Goal: Feedback & Contribution: Contribute content

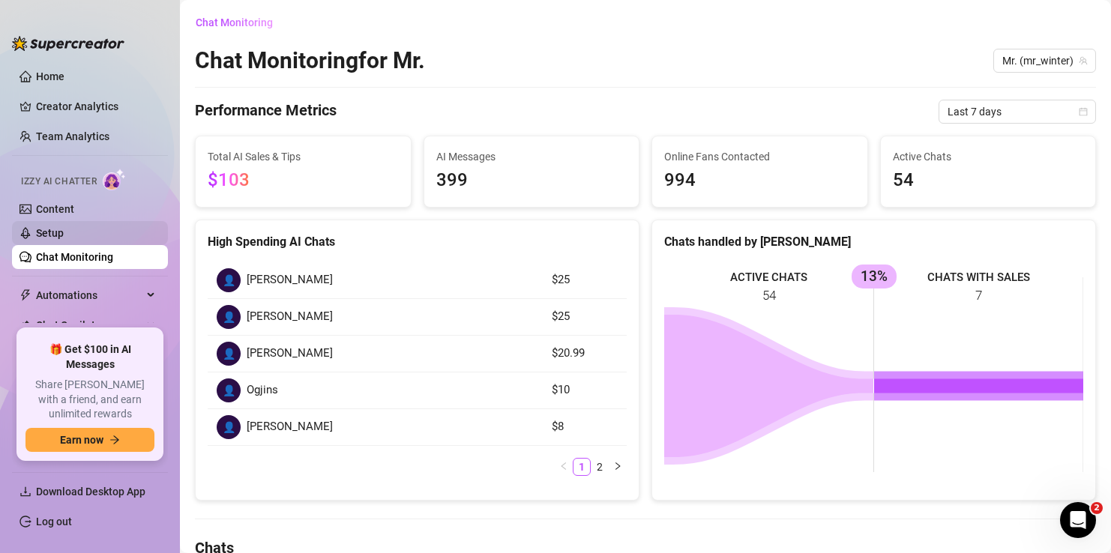
click at [61, 232] on link "Setup" at bounding box center [50, 233] width 28 height 12
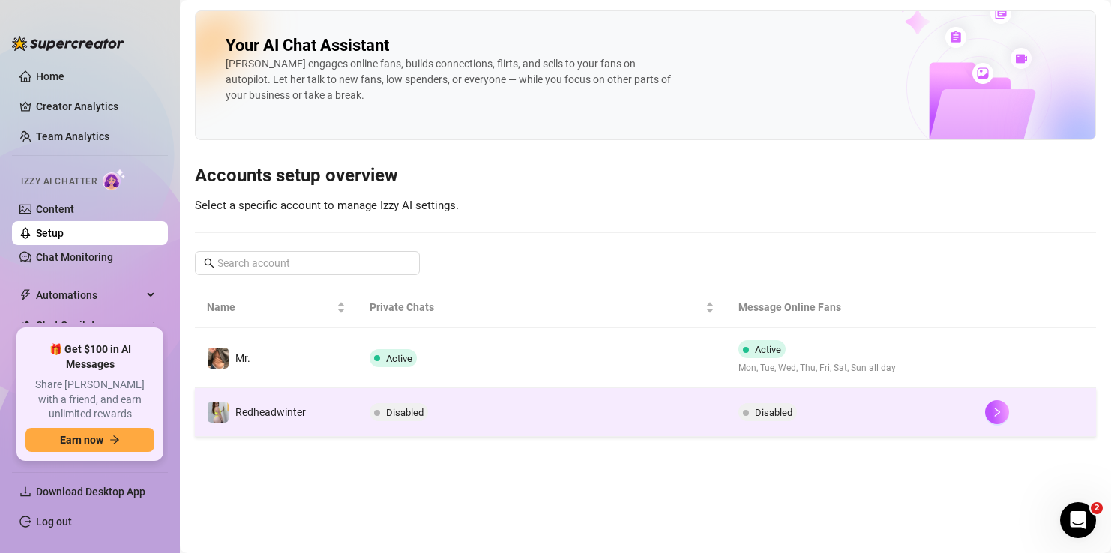
click at [543, 424] on td "Disabled" at bounding box center [543, 412] width 370 height 49
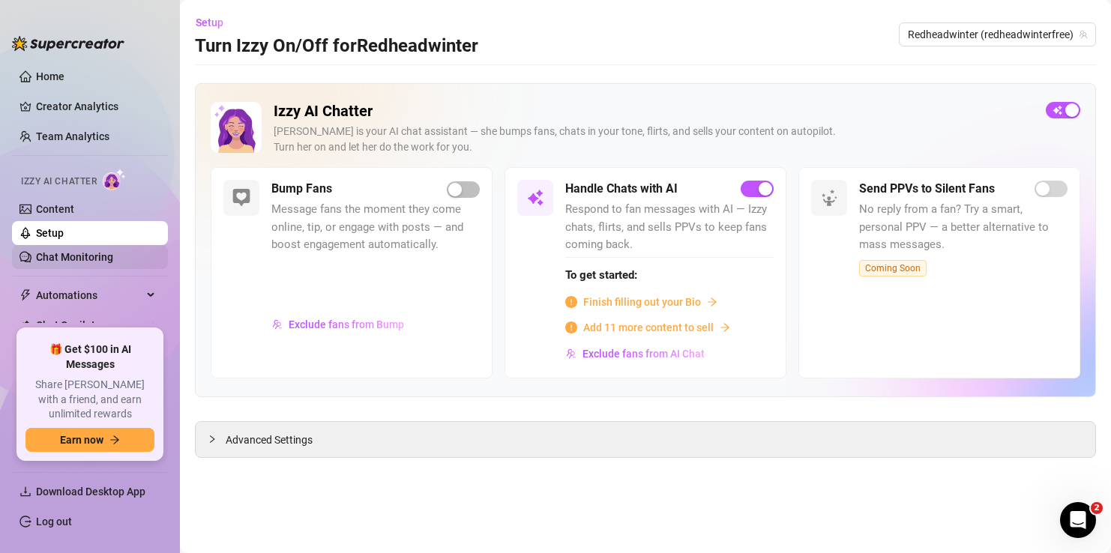
click at [85, 256] on link "Chat Monitoring" at bounding box center [74, 257] width 77 height 12
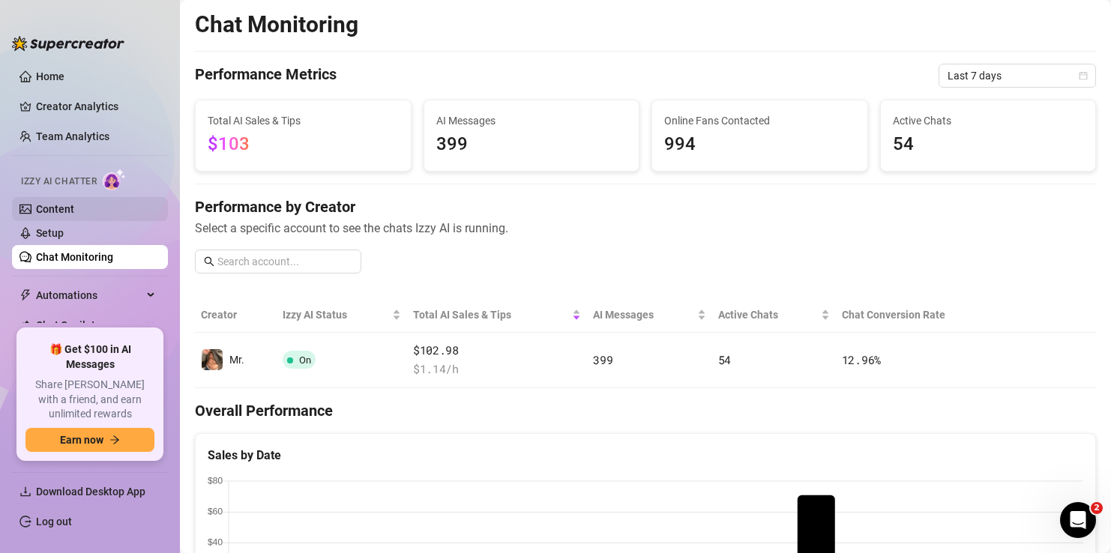
click at [61, 211] on link "Content" at bounding box center [55, 209] width 38 height 12
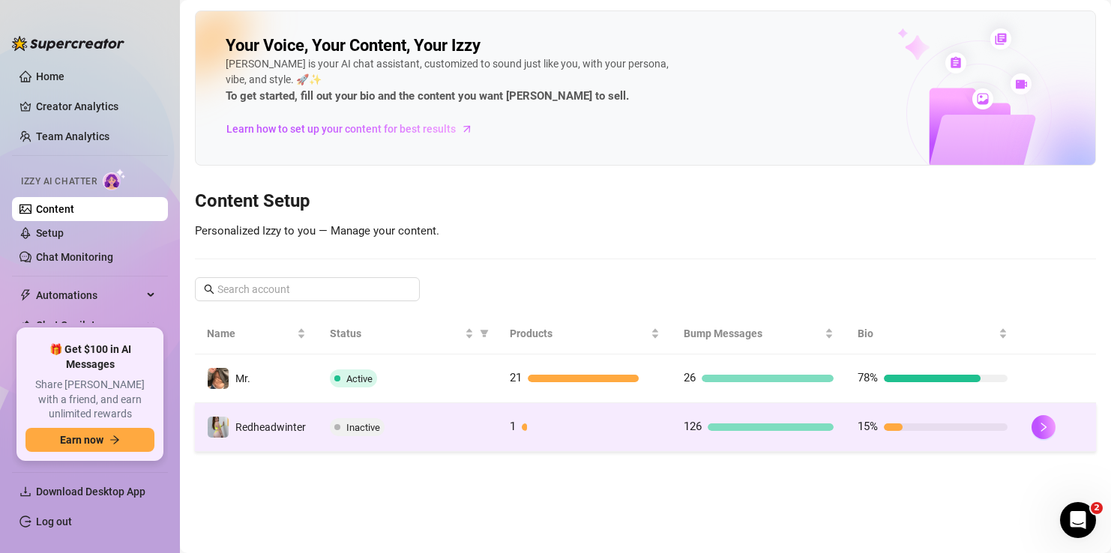
click at [478, 428] on div "Inactive" at bounding box center [408, 427] width 156 height 18
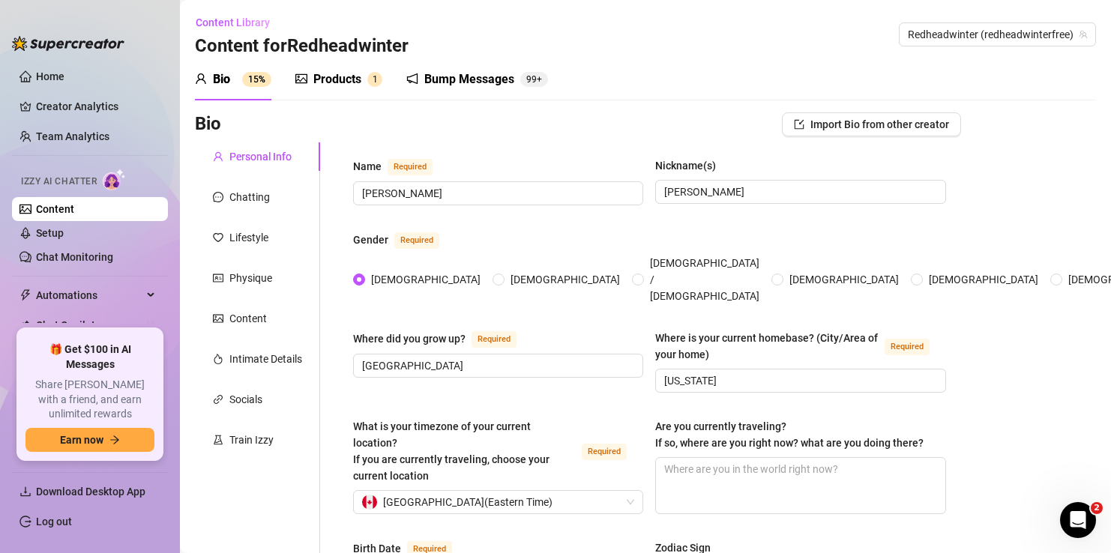
click at [349, 74] on div "Products" at bounding box center [337, 79] width 48 height 18
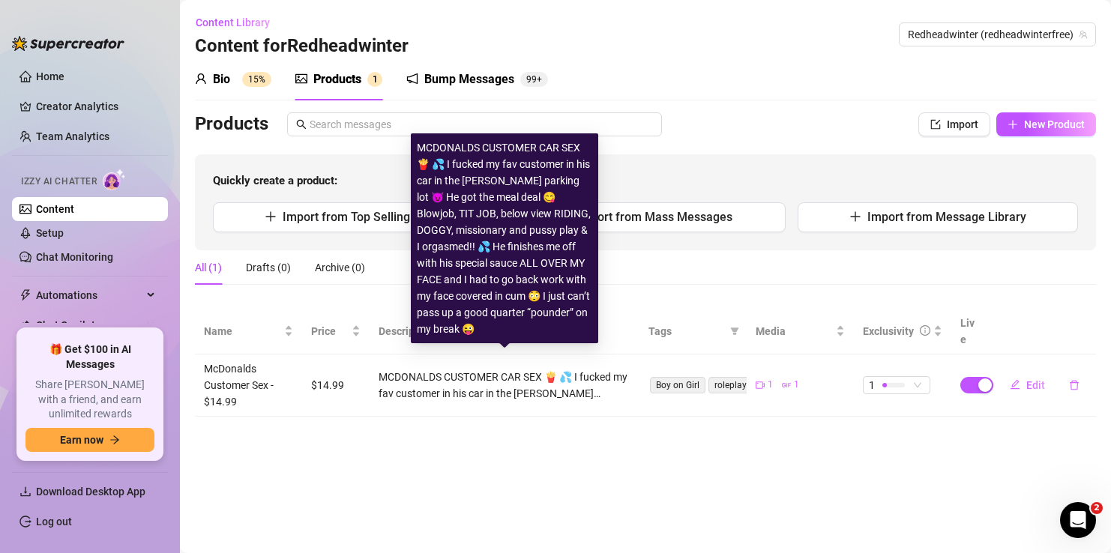
click at [524, 369] on div "MCDONALDS CUSTOMER CAR SEX 🍟 💦 I fucked my fav customer in his car in the [PERS…" at bounding box center [505, 385] width 253 height 33
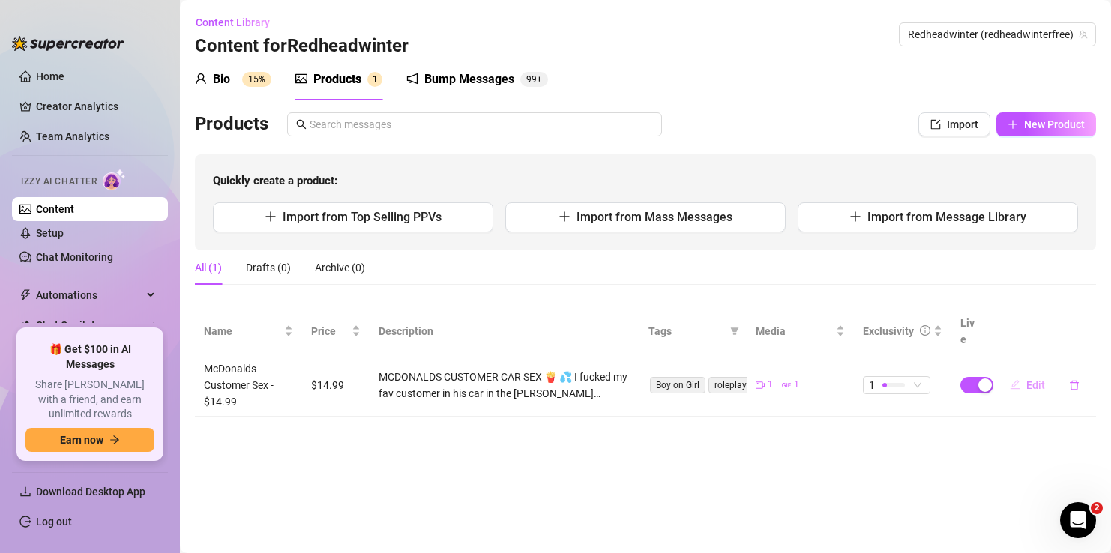
click at [1031, 379] on span "Edit" at bounding box center [1035, 385] width 19 height 12
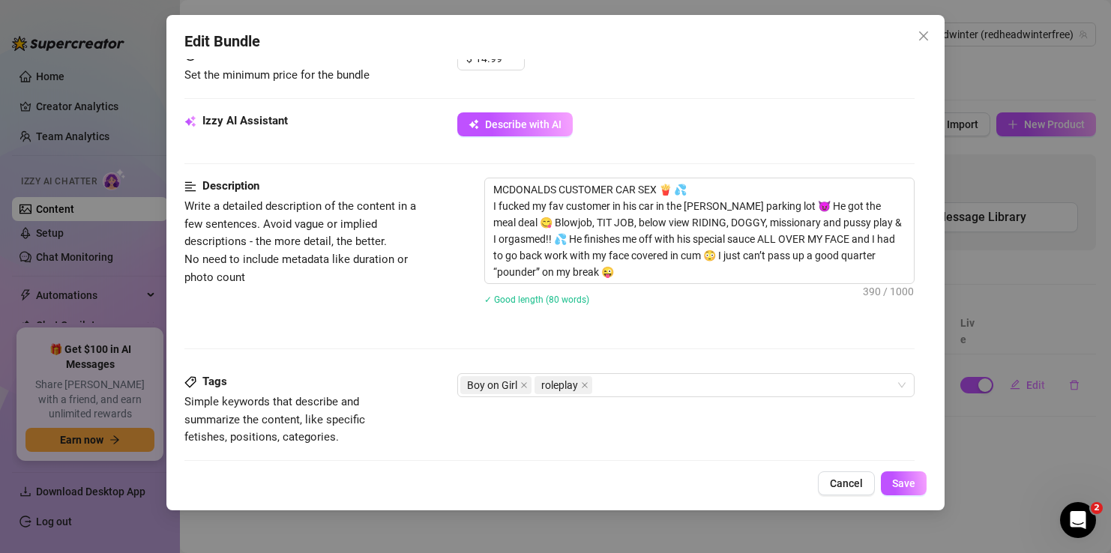
scroll to position [501, 0]
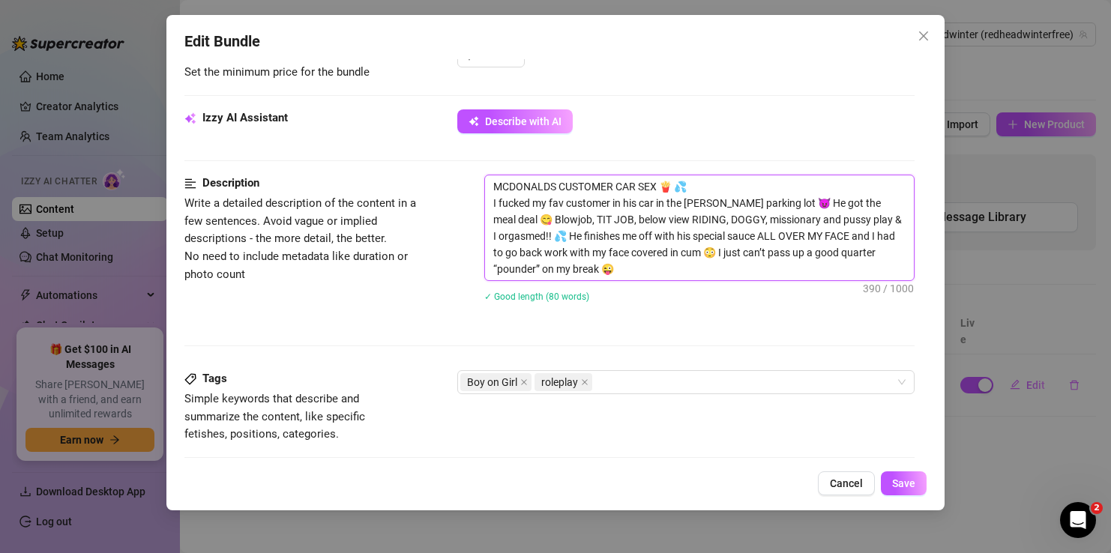
drag, startPoint x: 630, startPoint y: 270, endPoint x: 496, endPoint y: 177, distance: 163.9
click at [496, 177] on textarea "MCDONALDS CUSTOMER CAR SEX 🍟 💦 I fucked my fav customer in his car in the [PERS…" at bounding box center [699, 227] width 428 height 105
type textarea "Describe the content (media) in a few sentences"
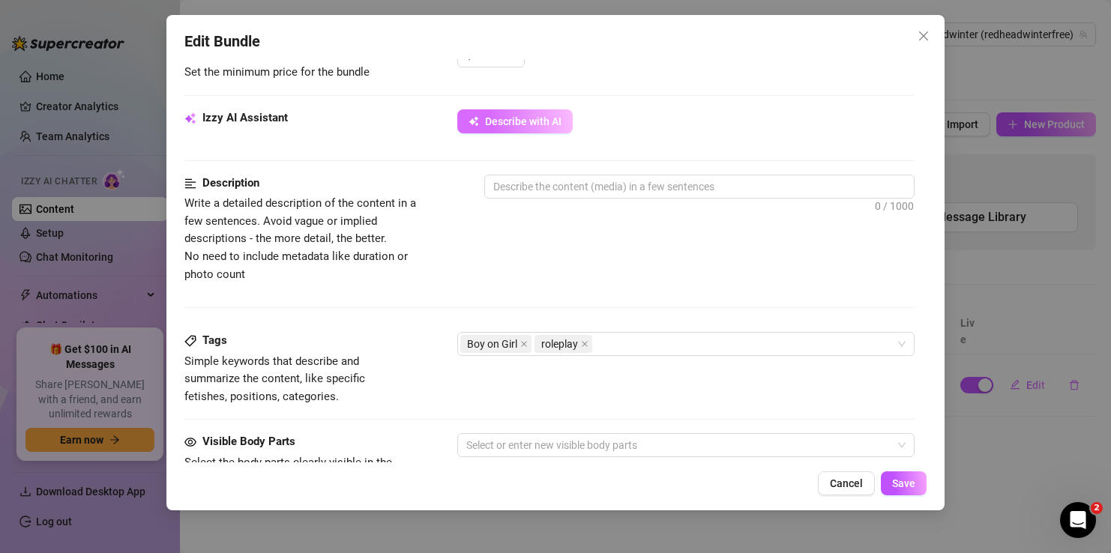
click at [501, 124] on span "Describe with AI" at bounding box center [523, 121] width 76 height 12
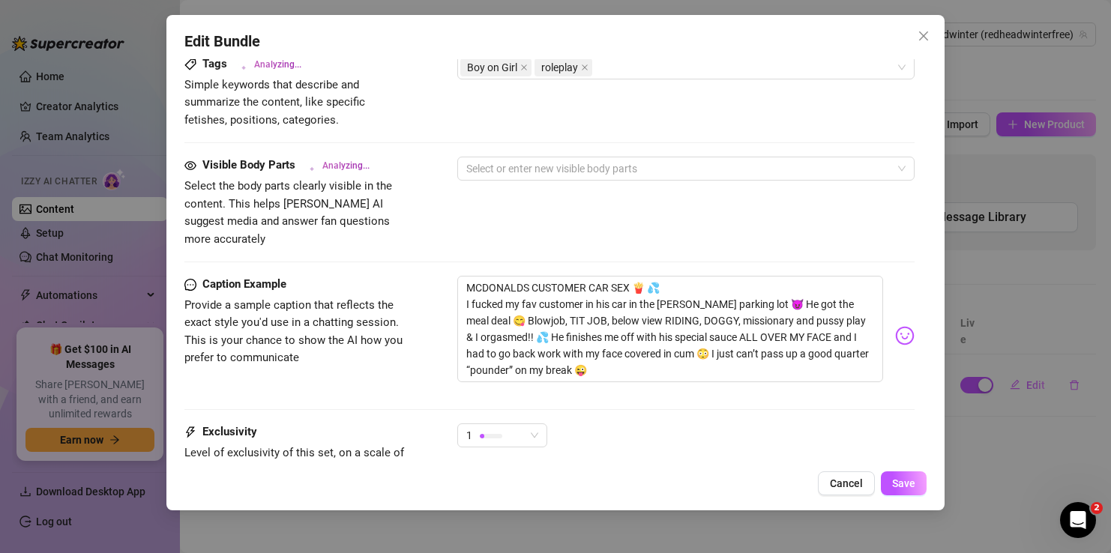
scroll to position [822, 0]
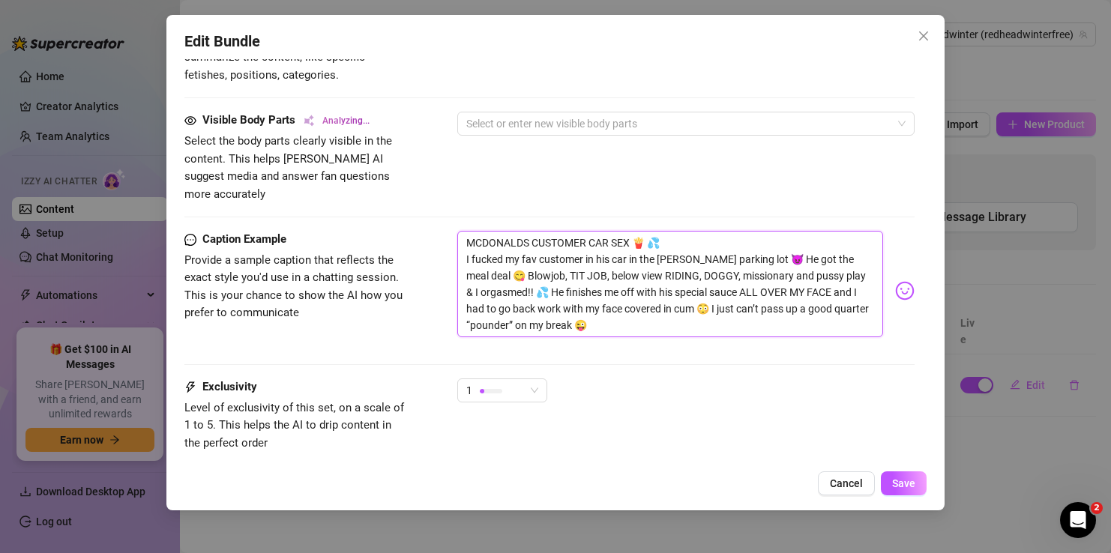
drag, startPoint x: 594, startPoint y: 308, endPoint x: 455, endPoint y: 224, distance: 162.8
click at [455, 231] on div "Caption Example Provide a sample caption that reflects the exact style you'd us…" at bounding box center [548, 291] width 729 height 120
type textarea "Type your message here..."
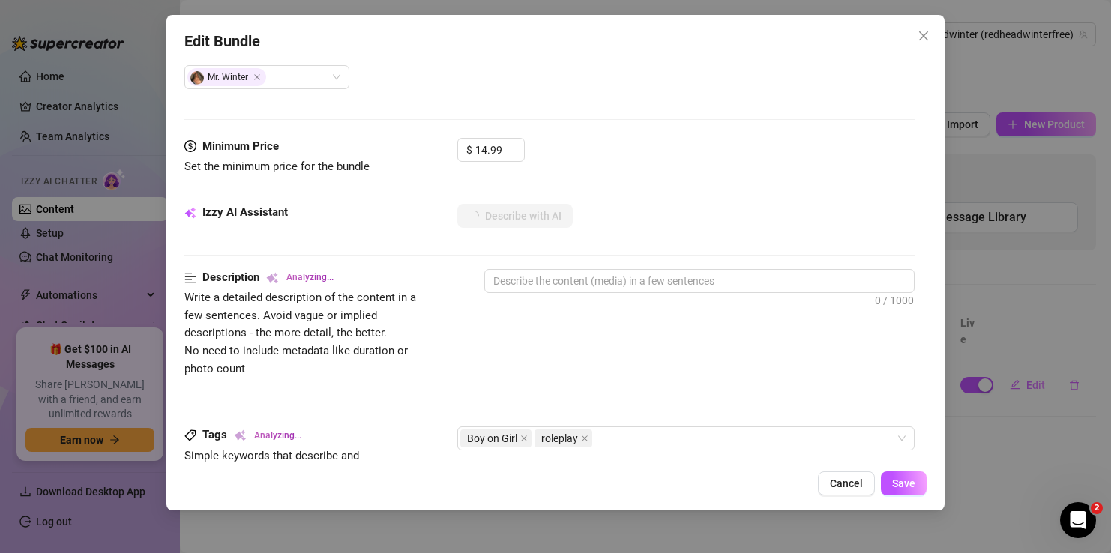
scroll to position [411, 0]
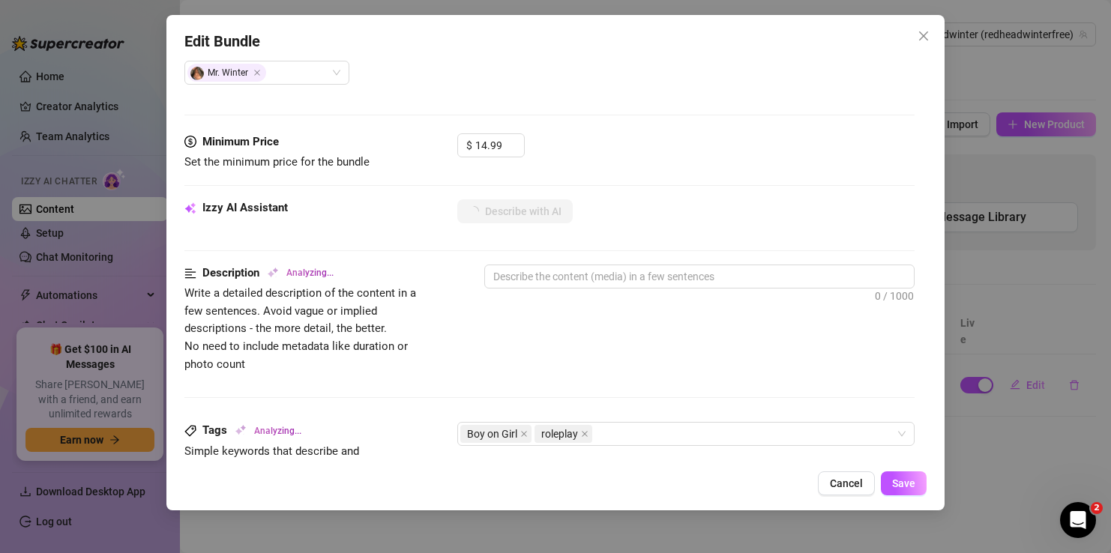
type textarea "[PERSON_NAME]"
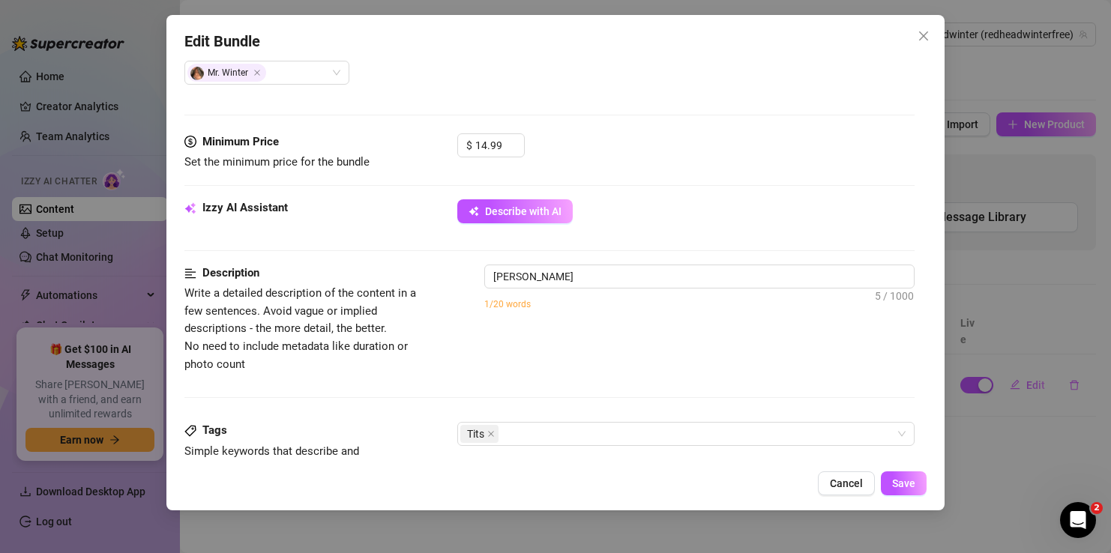
type textarea "[PERSON_NAME] is"
type textarea "[PERSON_NAME] is in"
type textarea "[PERSON_NAME] is in the"
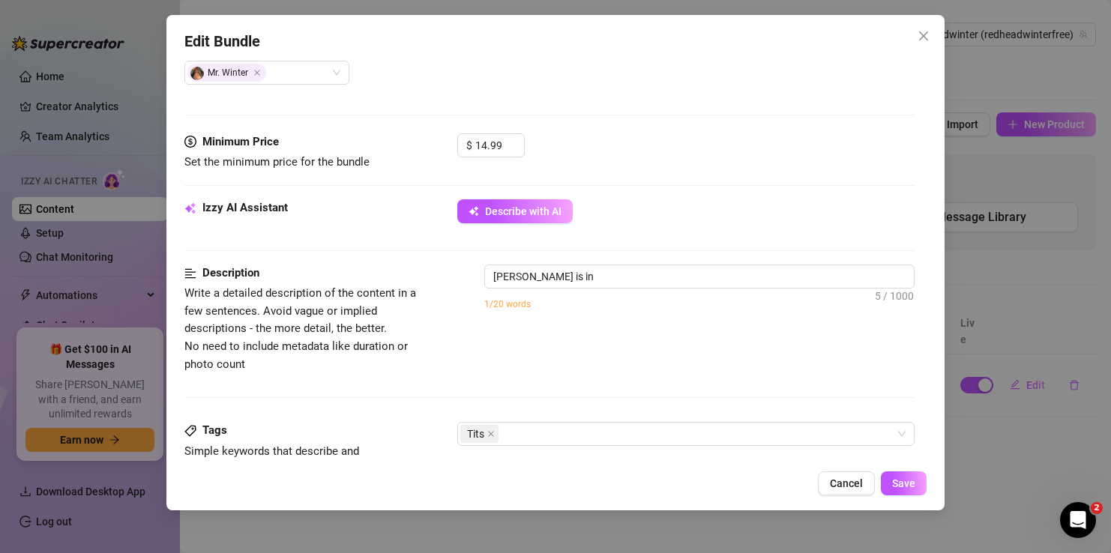
type textarea "[PERSON_NAME] is in the"
type textarea "[PERSON_NAME] is in the backseat"
type textarea "[PERSON_NAME] is in the backseat of"
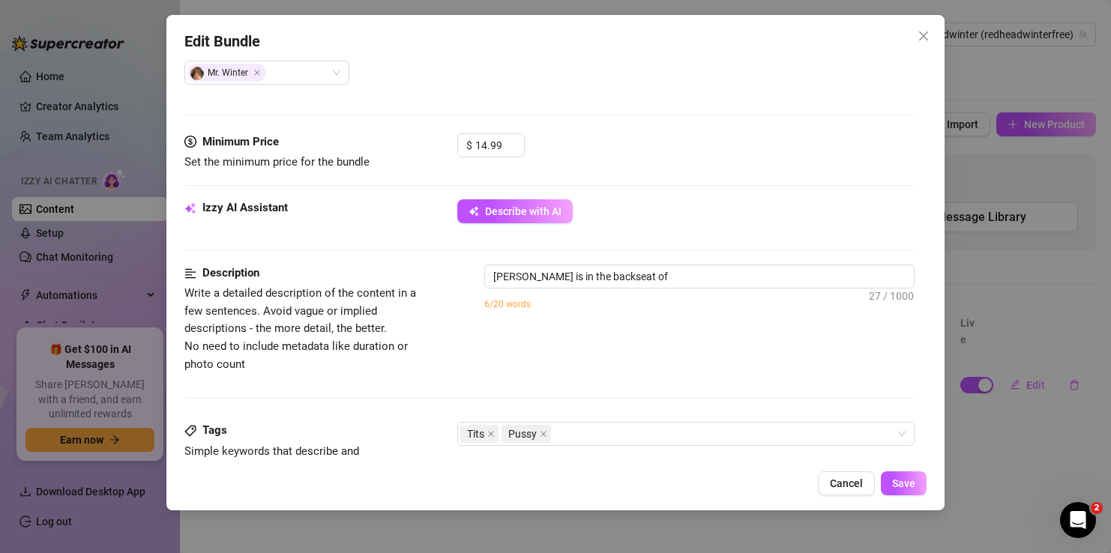
type textarea "[PERSON_NAME] is in the backseat of a"
type textarea "[PERSON_NAME] is in the backseat of a car,"
type textarea "[PERSON_NAME] is in the backseat of a car, topless"
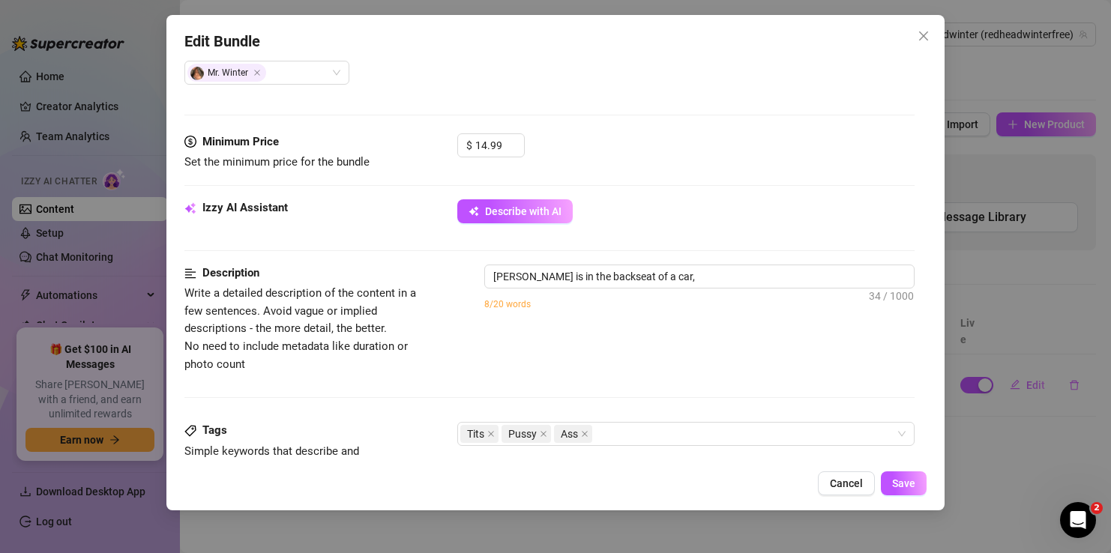
type textarea "[PERSON_NAME] is in the backseat of a car, topless"
type textarea "[PERSON_NAME] is in the backseat of a car, topless with"
type textarea "[PERSON_NAME] is in the backseat of a car, topless with her"
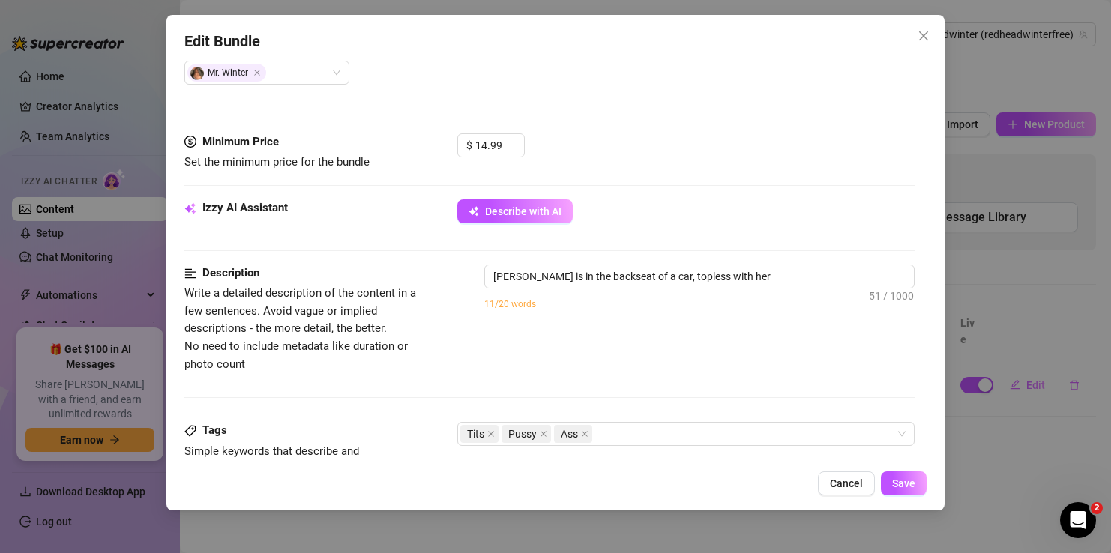
type textarea "[PERSON_NAME] is in the backseat of a car, topless with her big"
type textarea "[PERSON_NAME] is in the backseat of a car, topless with her big tits"
type textarea "[PERSON_NAME] is in the backseat of a car, topless with her big tits out,"
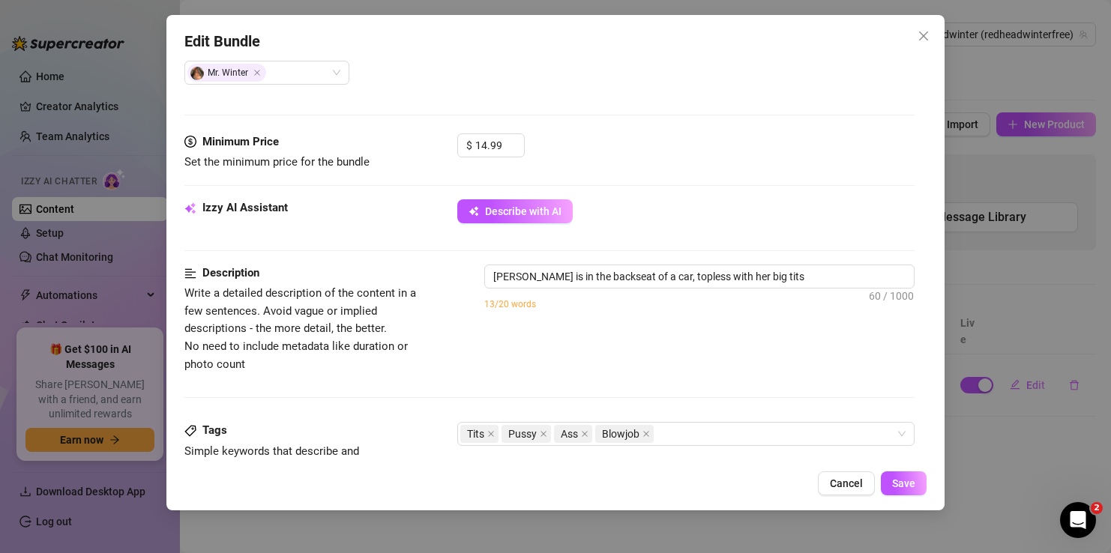
type textarea "[PERSON_NAME] is in the backseat of a car, topless with her big tits out,"
type textarea "[PERSON_NAME] is in the backseat of a car, topless with her big tits out, strok…"
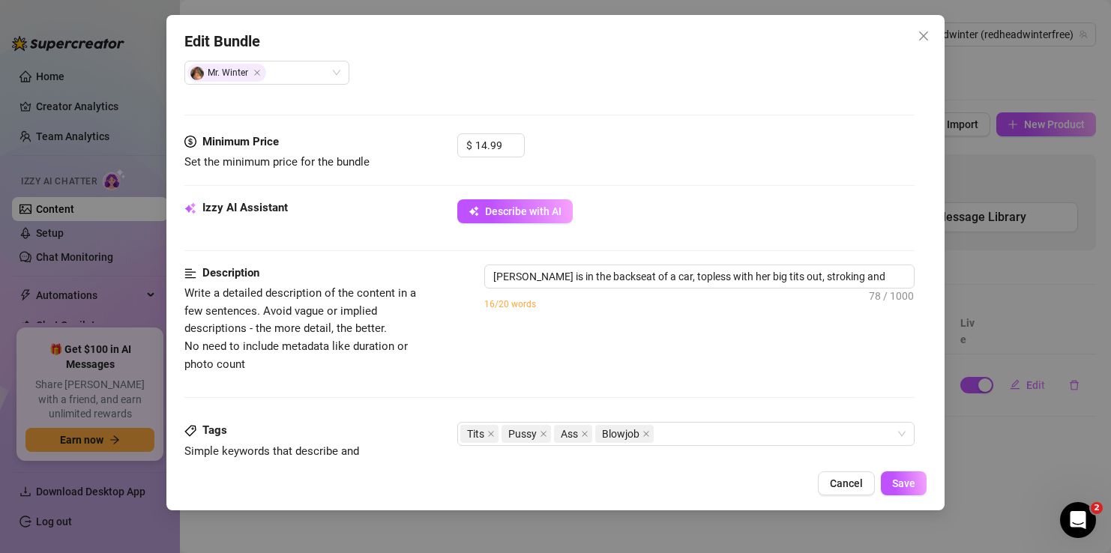
type textarea "[PERSON_NAME] is in the backseat of a car, topless with her big tits out, strok…"
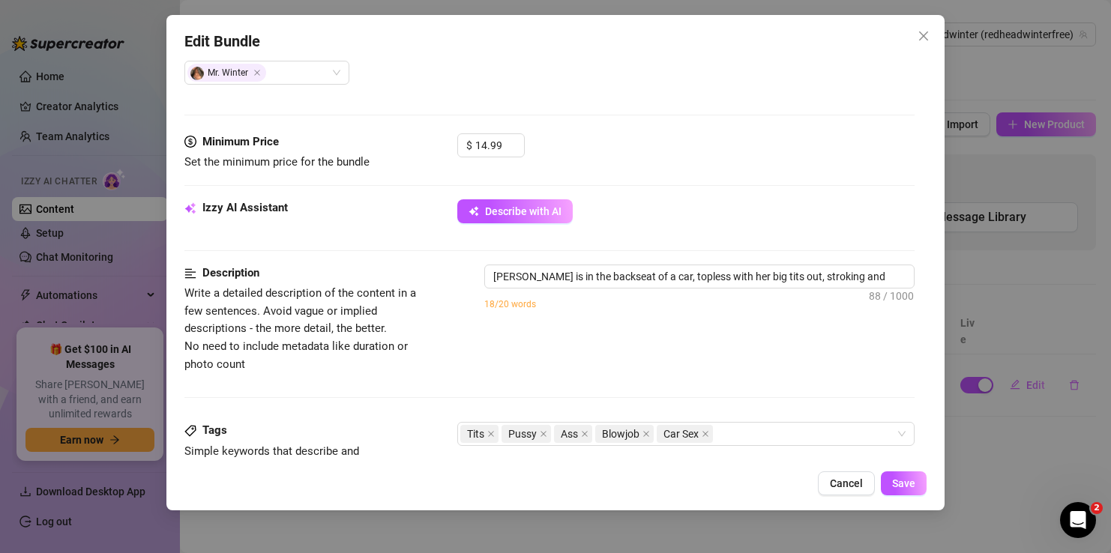
type textarea "[PERSON_NAME] is in the backseat of a car, topless with her big tits out, strok…"
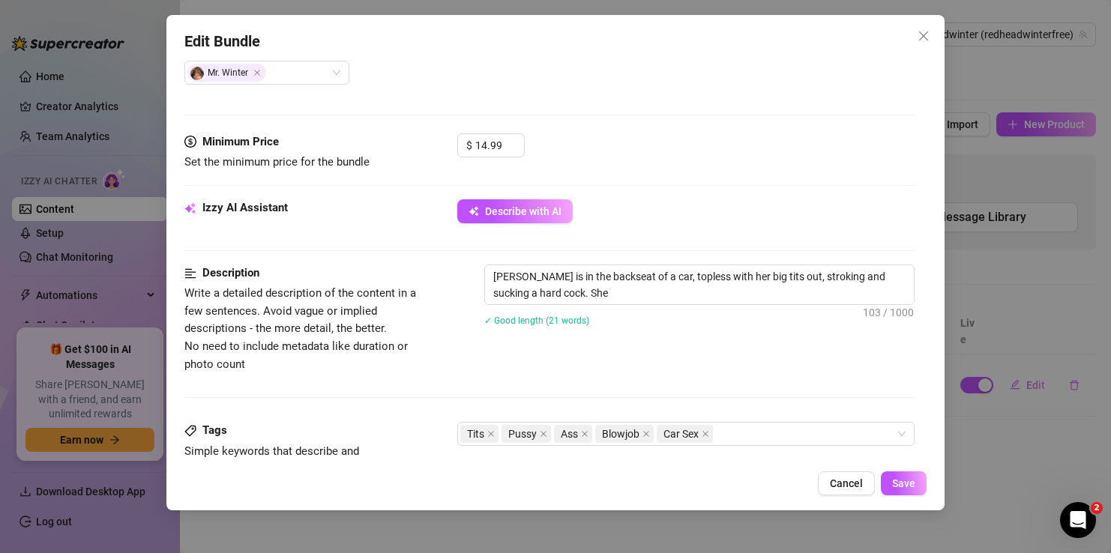
type textarea "[PERSON_NAME] is in the backseat of a car, topless with her big tits out, strok…"
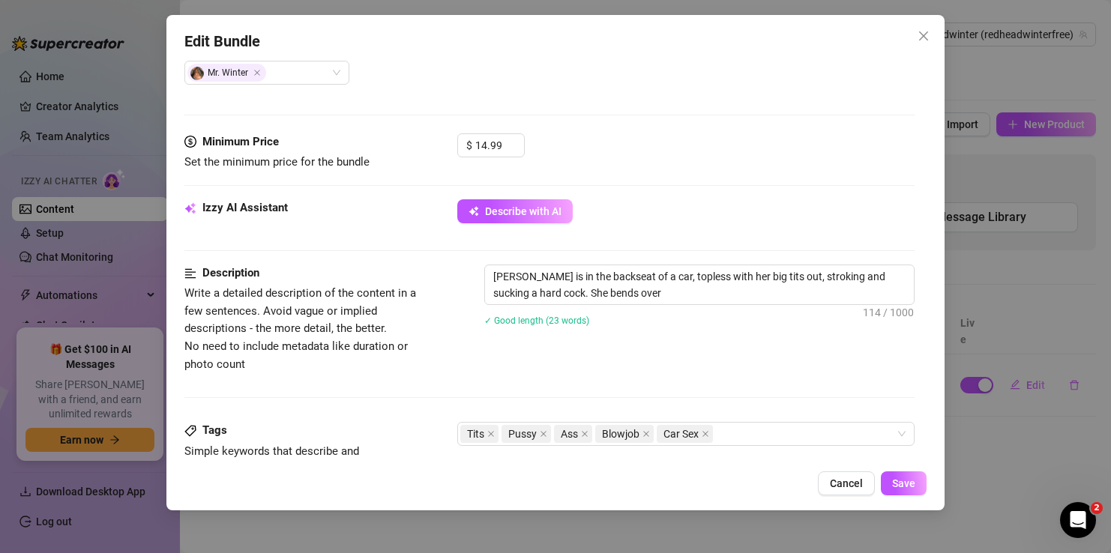
type textarea "[PERSON_NAME] is in the backseat of a car, topless with her big tits out, strok…"
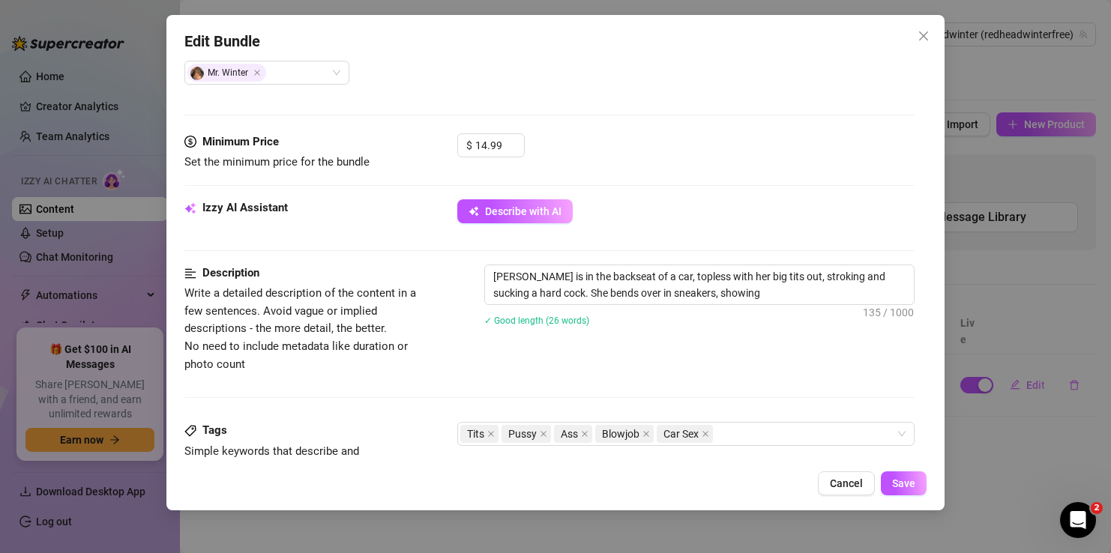
type textarea "[PERSON_NAME] is in the backseat of a car, topless with her big tits out, strok…"
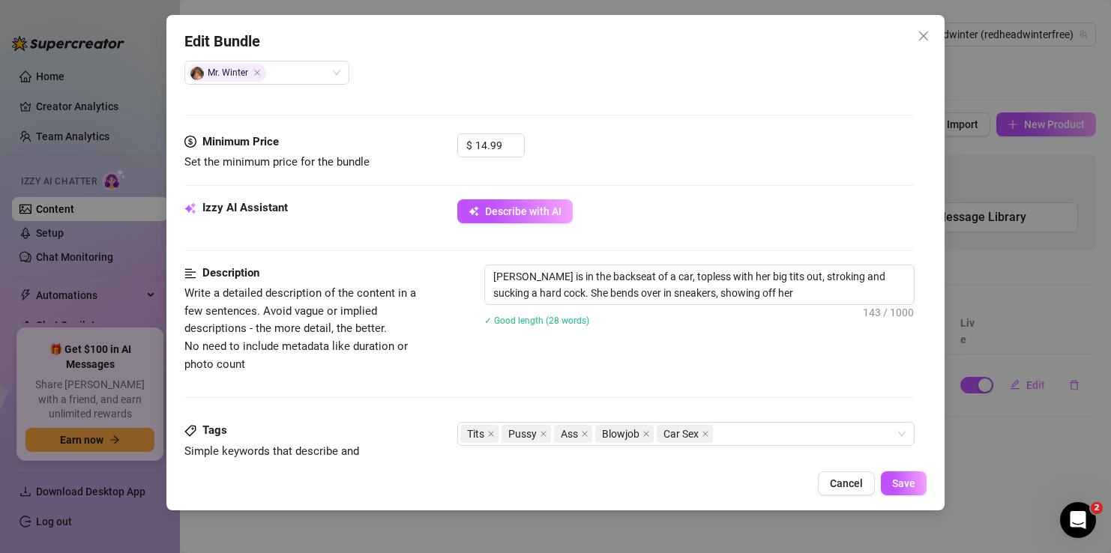
type textarea "[PERSON_NAME] is in the backseat of a car, topless with her big tits out, strok…"
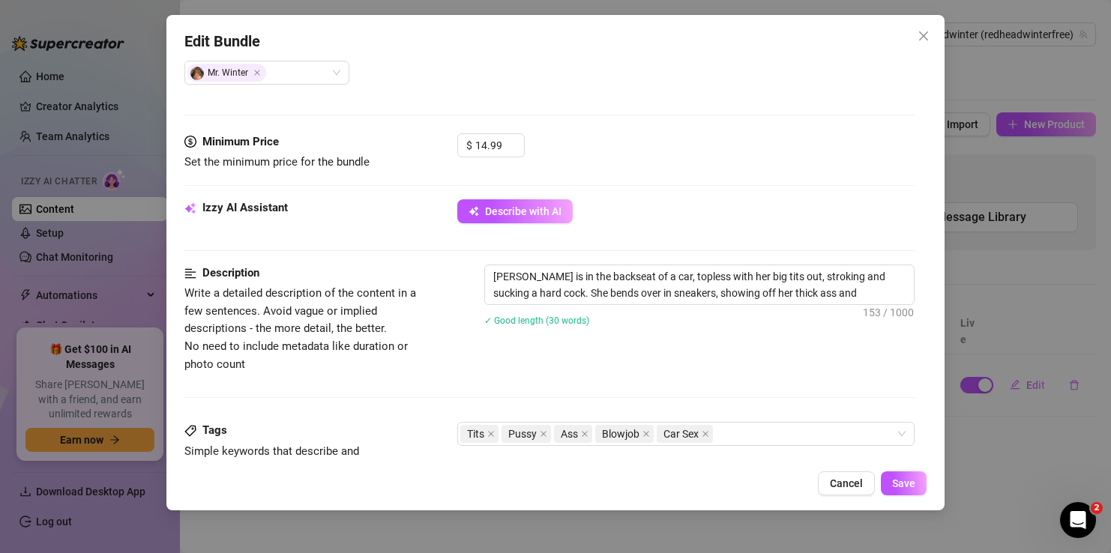
type textarea "[PERSON_NAME] is in the backseat of a car, topless with her big tits out, strok…"
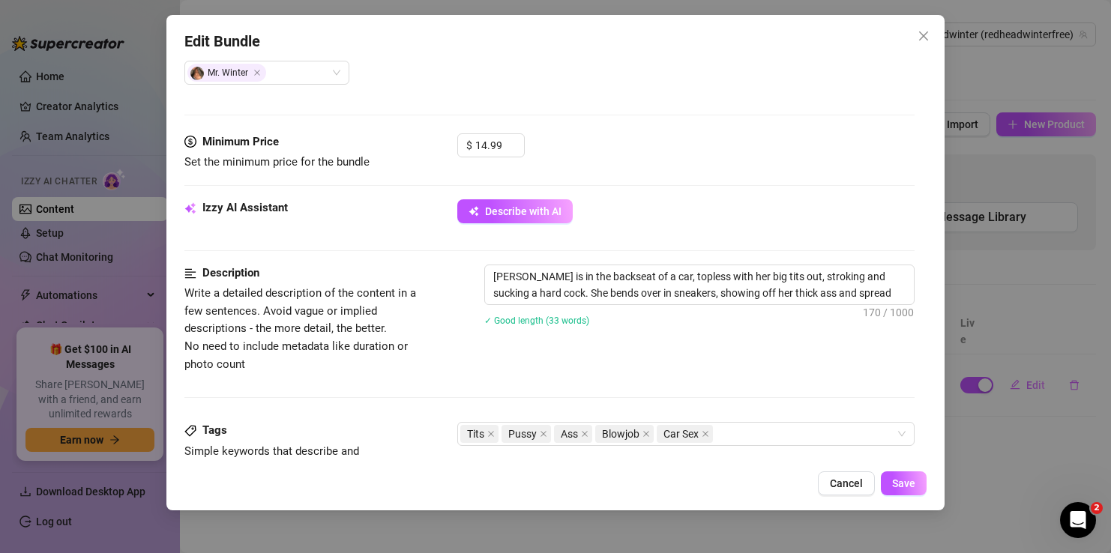
type textarea "[PERSON_NAME] is in the backseat of a car, topless with her big tits out, strok…"
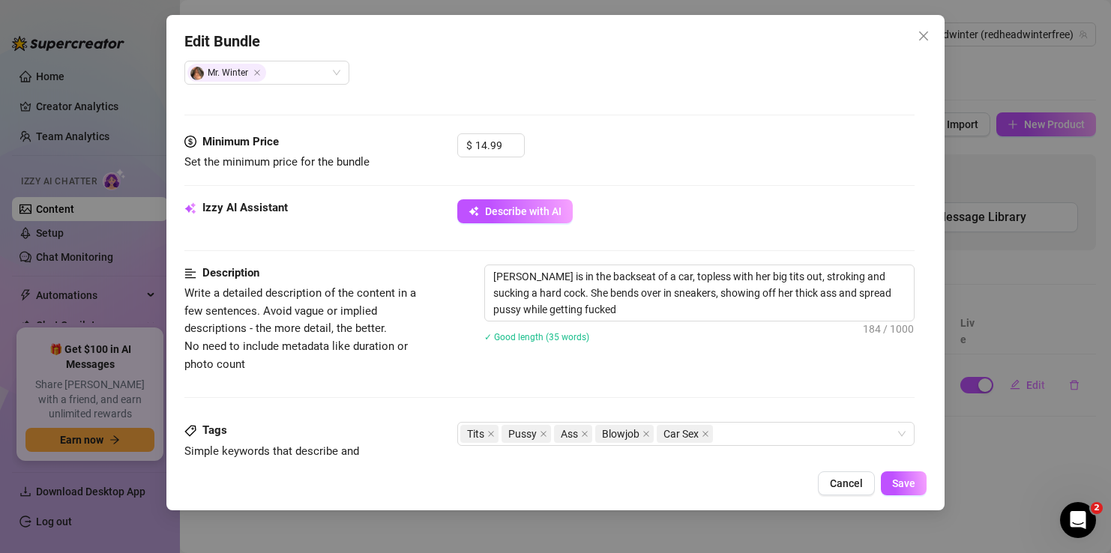
type textarea "[PERSON_NAME] is in the backseat of a car, topless with her big tits out, strok…"
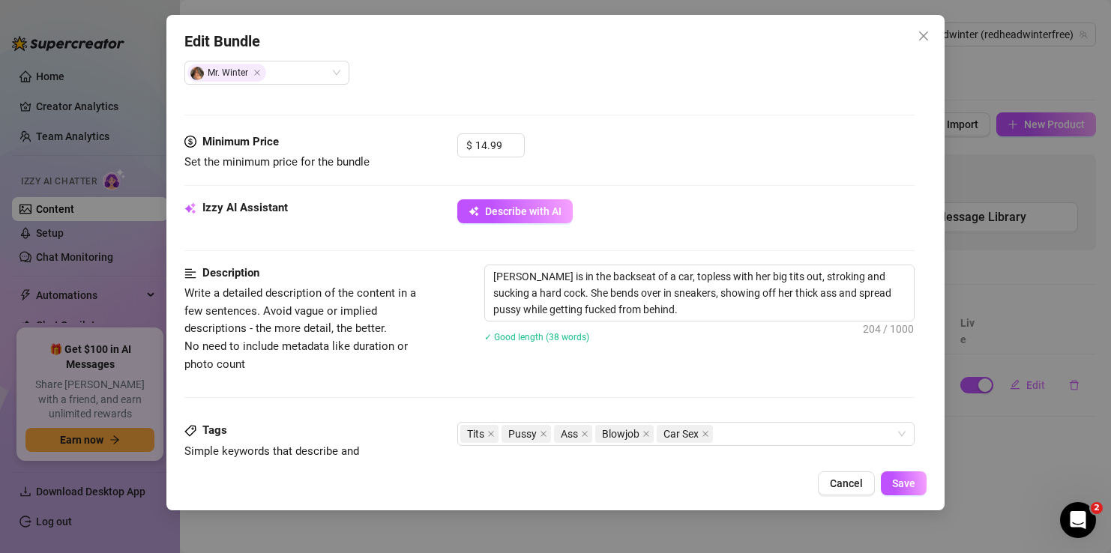
type textarea "[PERSON_NAME] is in the backseat of a car, topless with her big tits out, strok…"
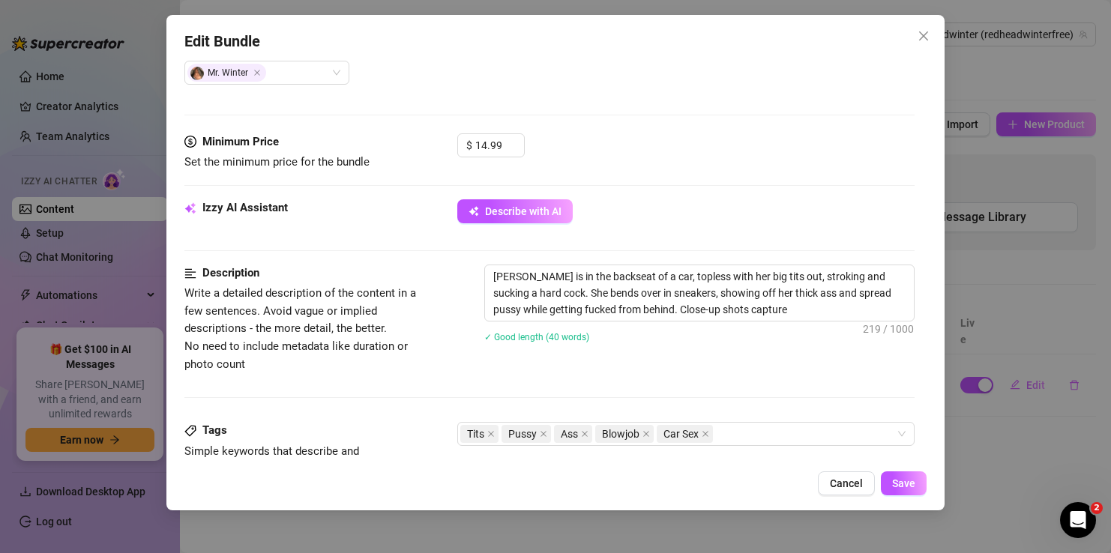
type textarea "[PERSON_NAME] is in the backseat of a car, topless with her big tits out, strok…"
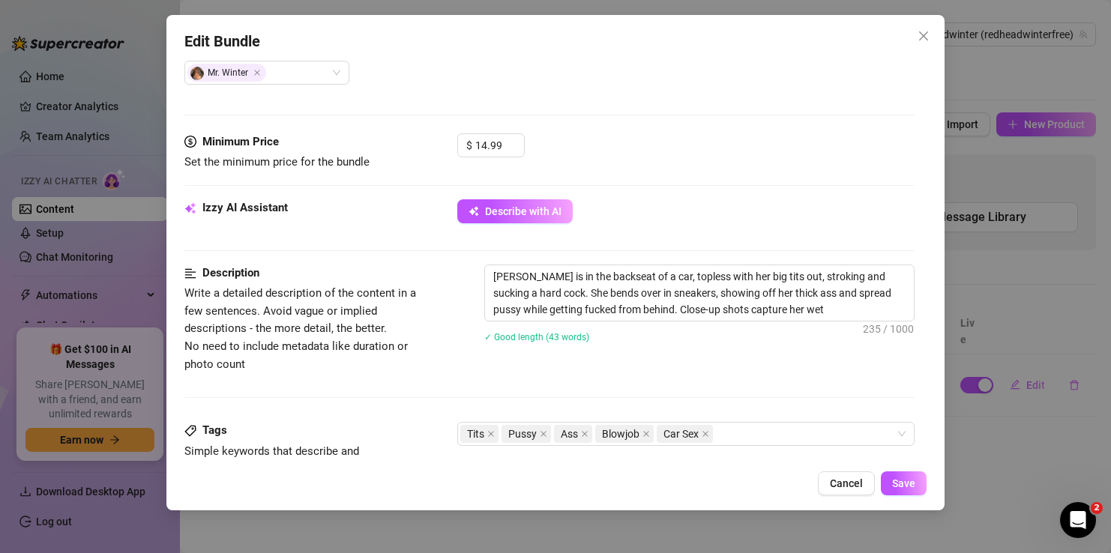
type textarea "[PERSON_NAME] is in the backseat of a car, topless with her big tits out, strok…"
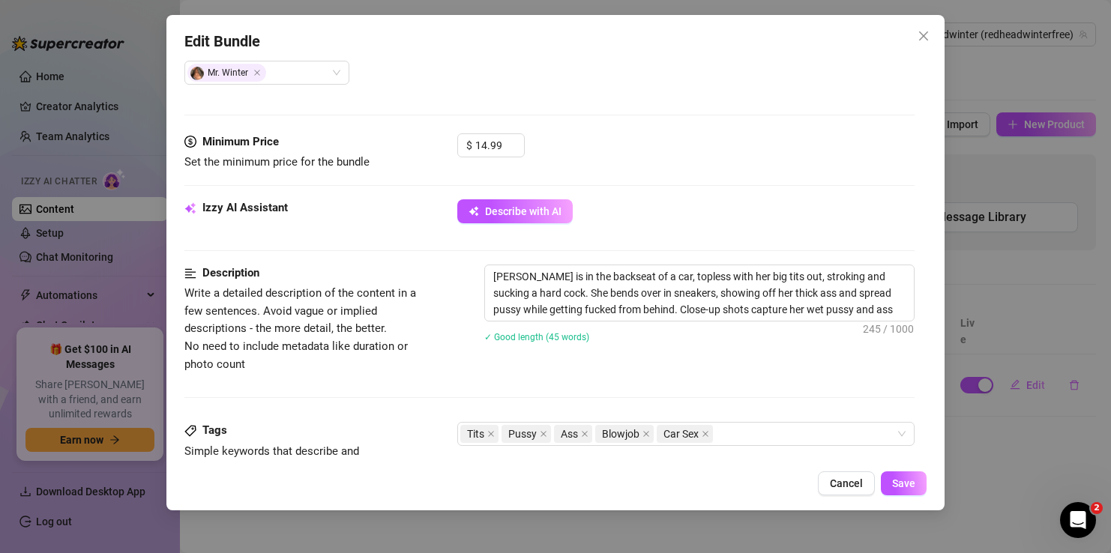
type textarea "[PERSON_NAME] is in the backseat of a car, topless with her big tits out, strok…"
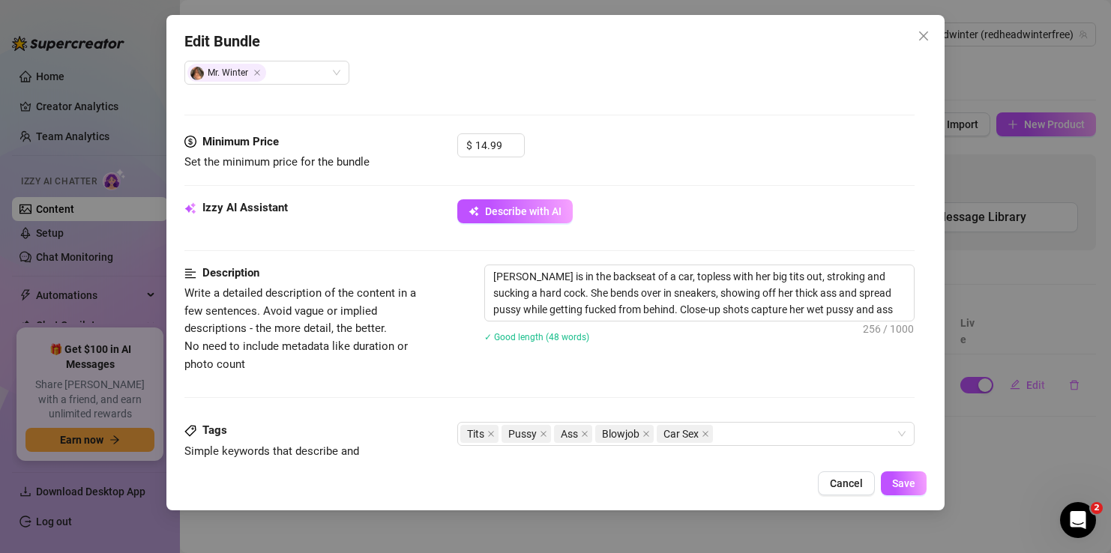
type textarea "[PERSON_NAME] is in the backseat of a car, topless with her big tits out, strok…"
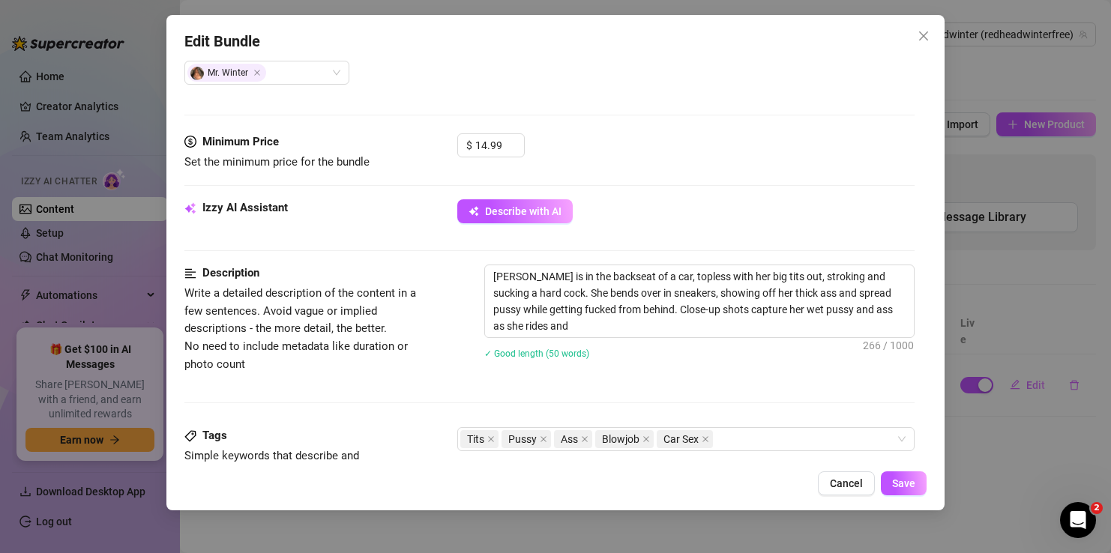
type textarea "[PERSON_NAME] is in the backseat of a car, topless with her big tits out, strok…"
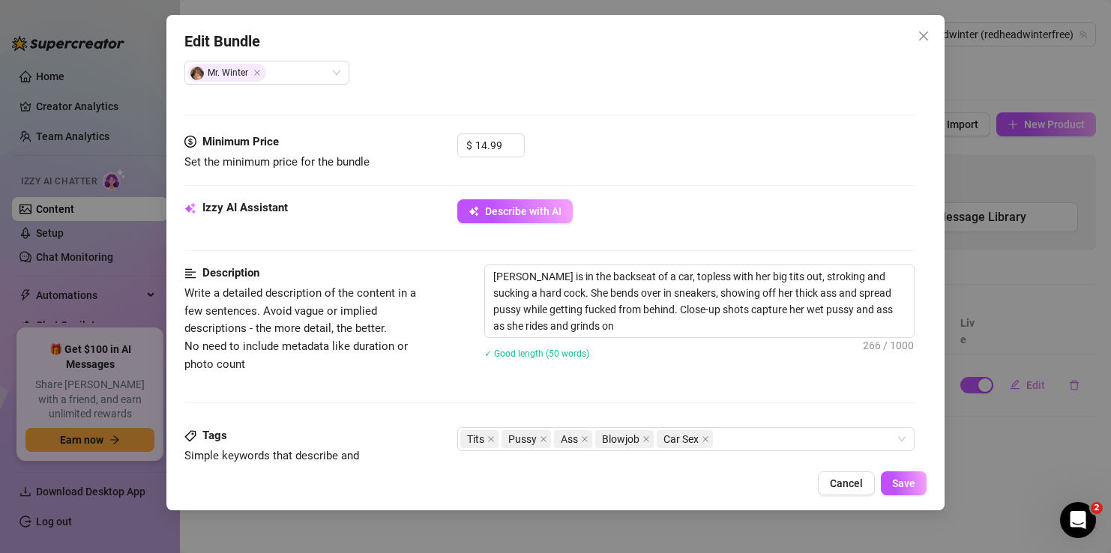
type textarea "[PERSON_NAME] is in the backseat of a car, topless with her big tits out, strok…"
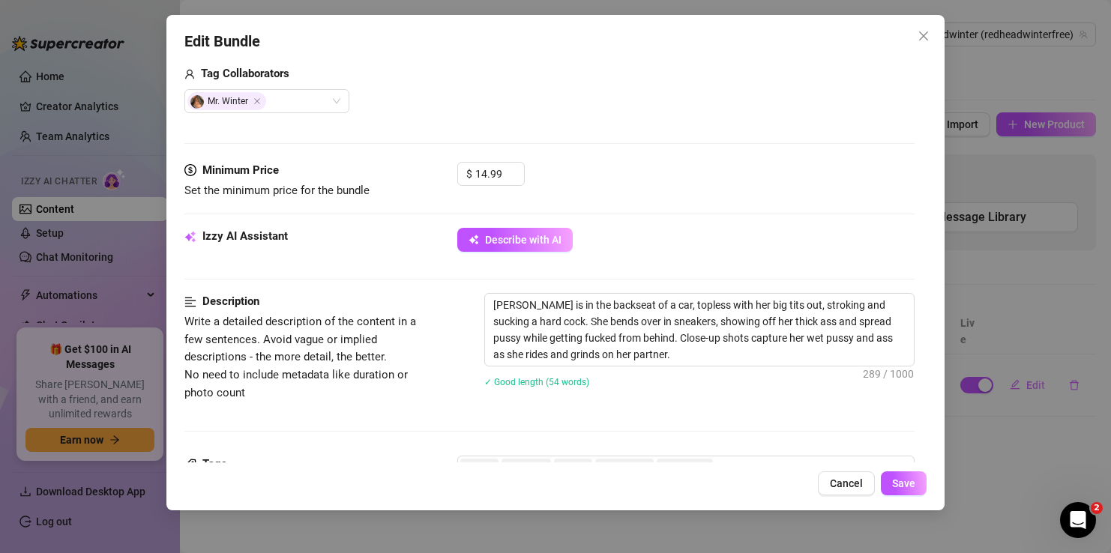
scroll to position [395, 0]
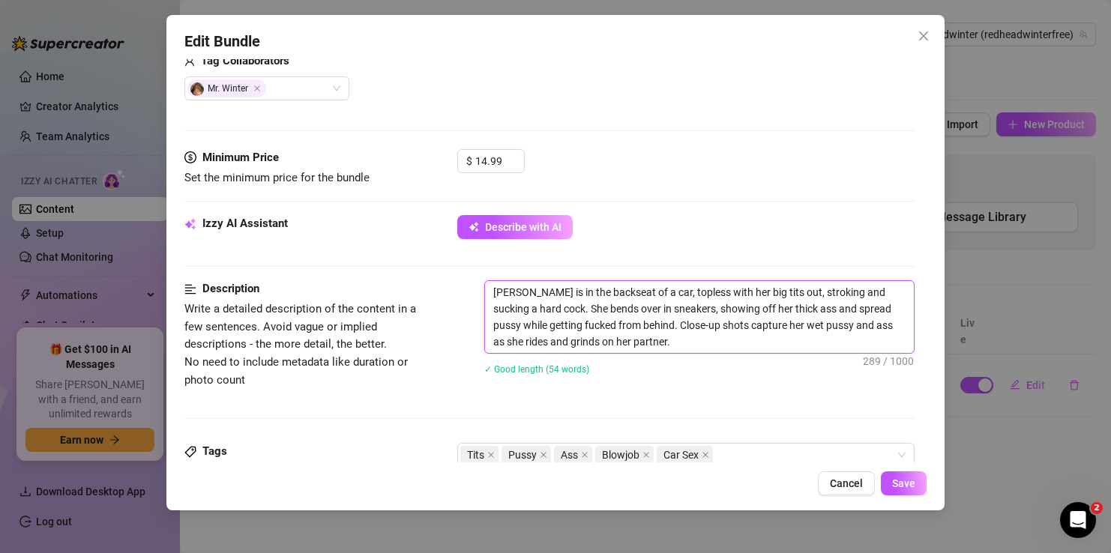
click at [515, 295] on textarea "[PERSON_NAME] is in the backseat of a car, topless with her big tits out, strok…" at bounding box center [699, 317] width 428 height 72
click at [521, 292] on textarea "[PERSON_NAME] is in the backseat of a car, topless with her big tits out, strok…" at bounding box center [699, 317] width 428 height 72
type textarea "[PERSON_NAME], is in the backseat of a car, topless with her big tits out, stro…"
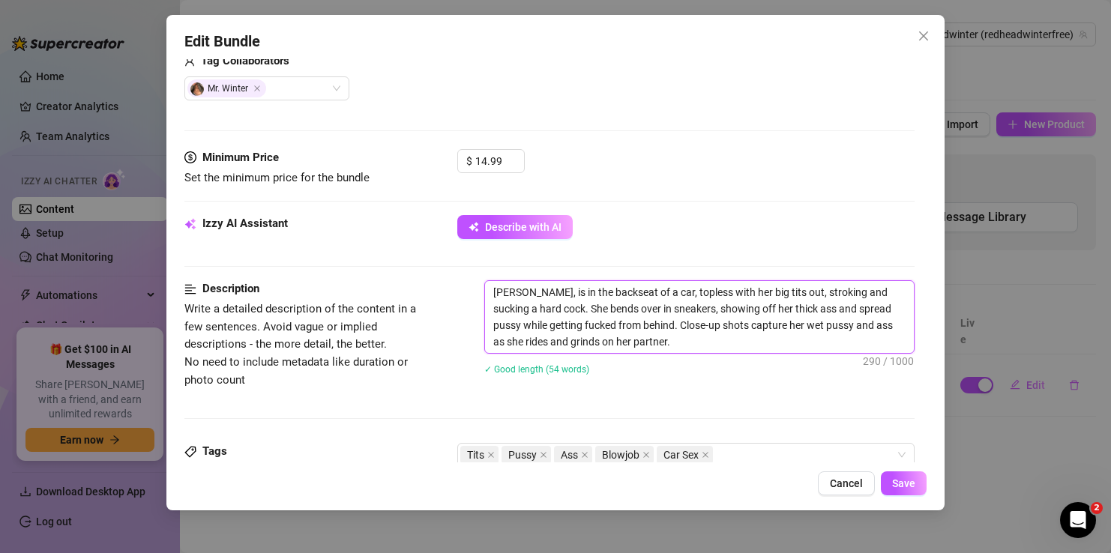
type textarea "[PERSON_NAME], is in the backseat of a car, topless with her big tits out, stro…"
type textarea "[PERSON_NAME], a is in the backseat of a car, topless with her big tits out, st…"
type textarea "[PERSON_NAME], af is in the backseat of a car, topless with her big tits out, s…"
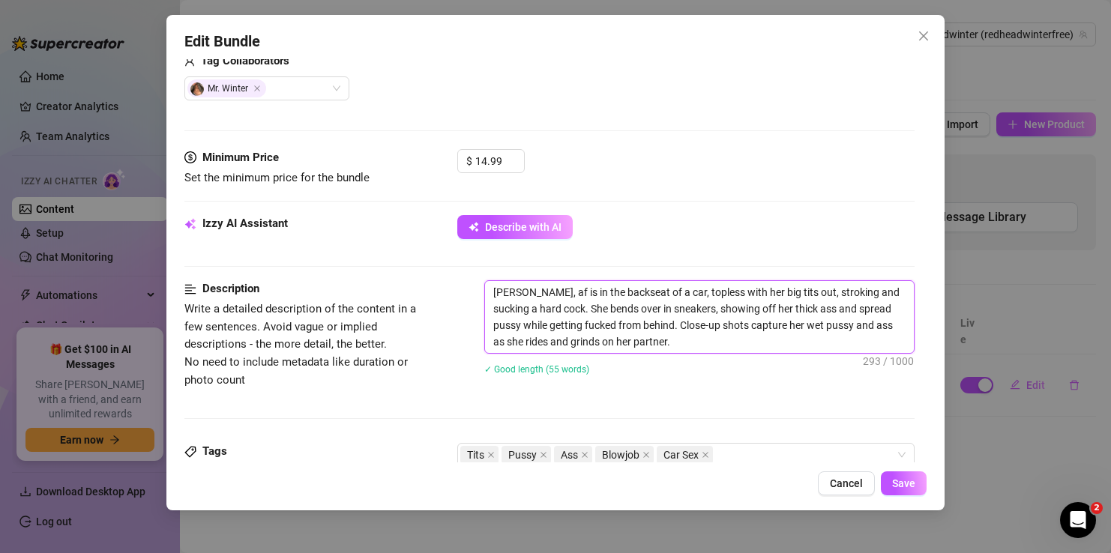
type textarea "[PERSON_NAME], aft is in the backseat of a car, topless with her big tits out, …"
type textarea "[PERSON_NAME], afte is in the backseat of a car, topless with her big tits out,…"
type textarea "[PERSON_NAME], after is in the backseat of a car, topless with her big tits out…"
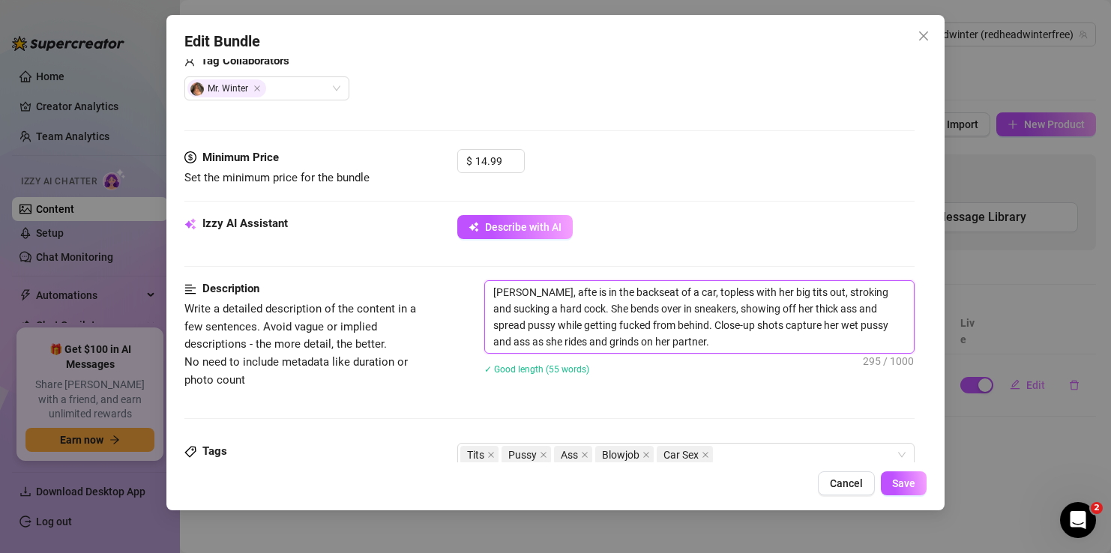
type textarea "[PERSON_NAME], after is in the backseat of a car, topless with her big tits out…"
type textarea "[PERSON_NAME], after g is in the backseat of a car, topless with her big tits o…"
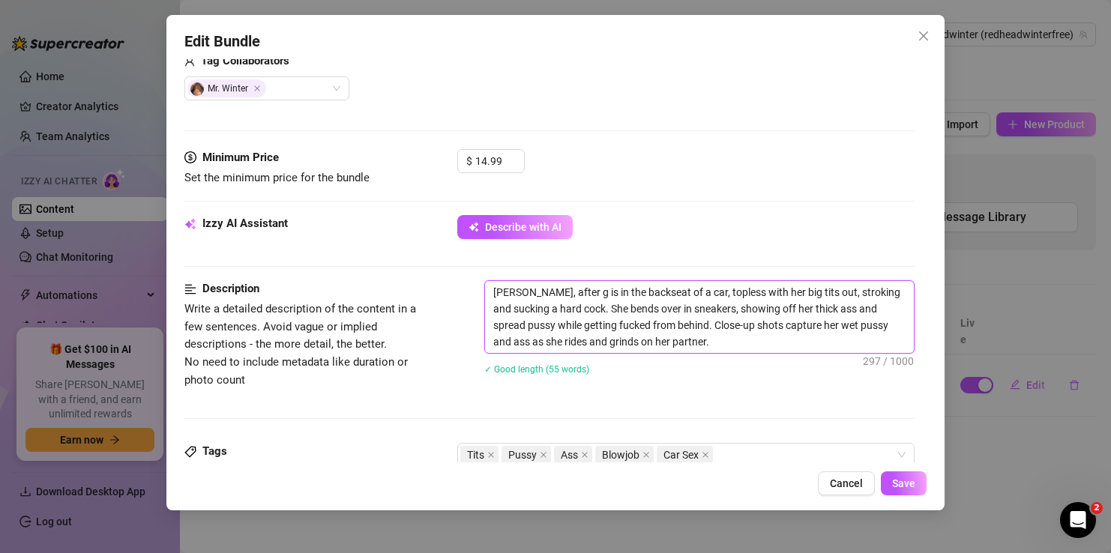
type textarea "[PERSON_NAME], after ge is in the backseat of a car, topless with her big tits …"
type textarea "[PERSON_NAME], after get is in the backseat of a car, topless with her big tits…"
type textarea "[PERSON_NAME], after gett is in the backseat of a car, topless with her big tit…"
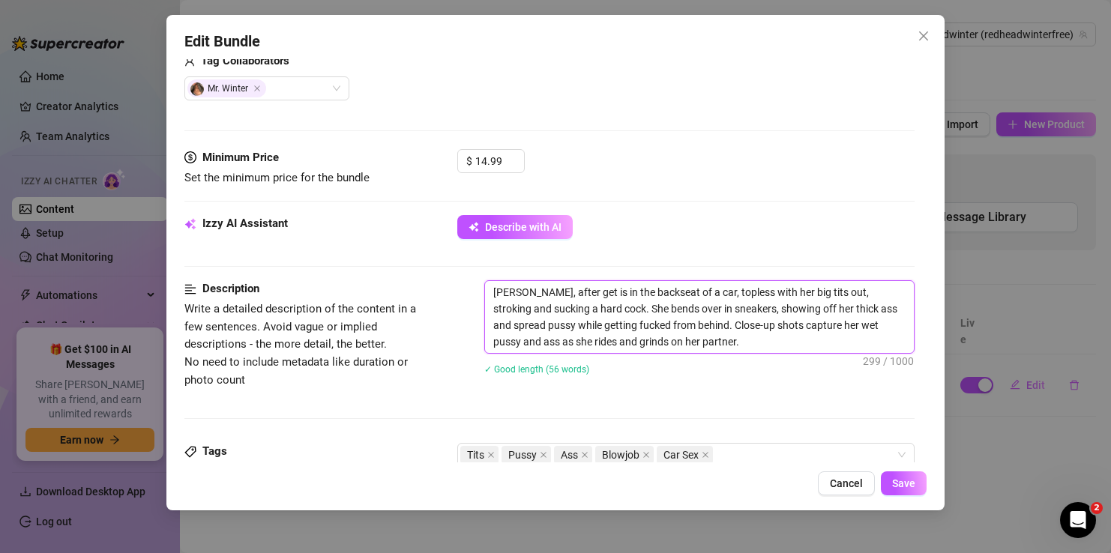
type textarea "[PERSON_NAME], after gett is in the backseat of a car, topless with her big tit…"
type textarea "[PERSON_NAME], after [PERSON_NAME] is in the backseat of a car, topless with he…"
type textarea "[PERSON_NAME], after gettin is in the backseat of a car, topless with her big t…"
type textarea "[PERSON_NAME], after getting is in the backseat of a car, topless with her big …"
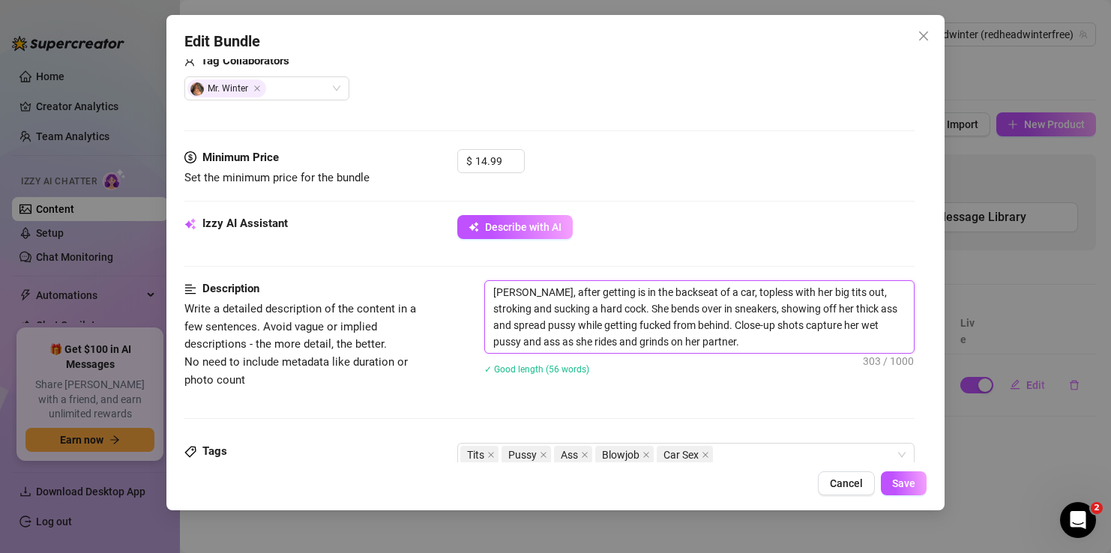
type textarea "[PERSON_NAME], after getting is in the backseat of a car, topless with her big …"
type textarea "[PERSON_NAME], after getting o is in the backseat of a car, topless with her bi…"
type textarea "[PERSON_NAME], after getting of is in the backseat of a car, topless with her b…"
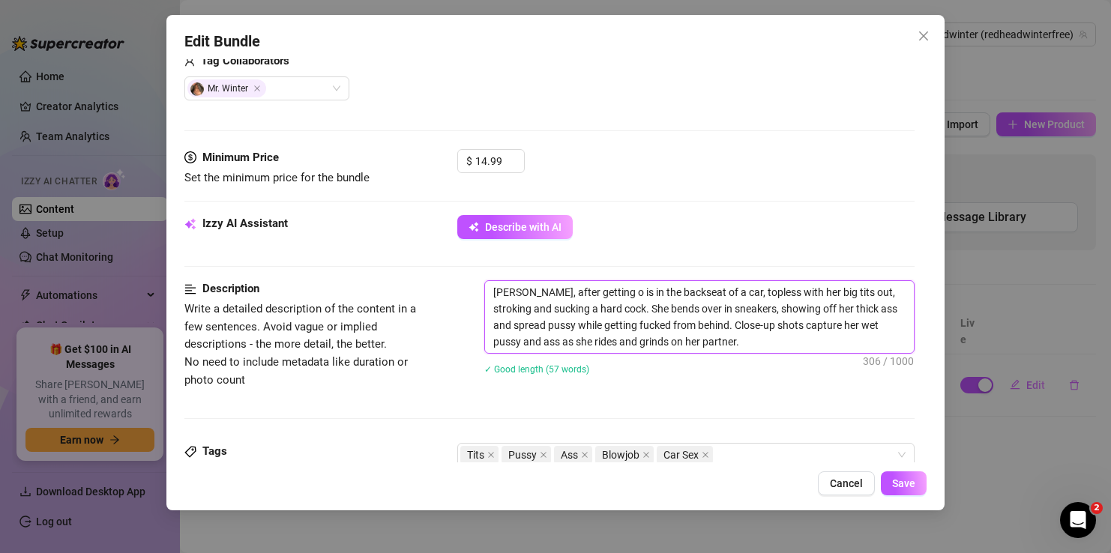
type textarea "[PERSON_NAME], after getting of is in the backseat of a car, topless with her b…"
type textarea "[PERSON_NAME], after getting off is in the backseat of a car, topless with her …"
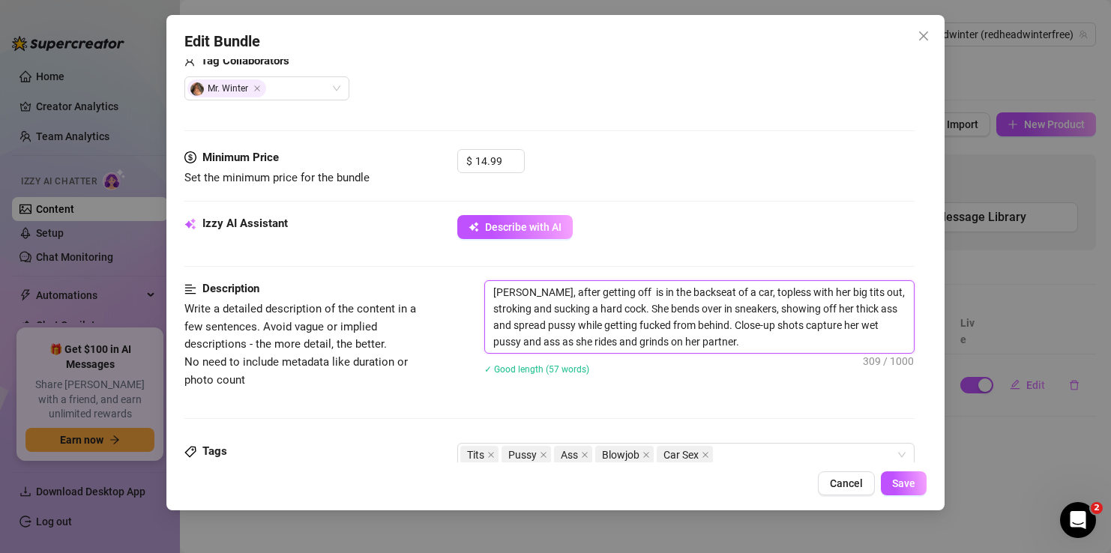
type textarea "[PERSON_NAME], after getting off s is in the backseat of a car, topless with he…"
type textarea "[PERSON_NAME], after getting off sh is in the backseat of a car, topless with h…"
type textarea "[PERSON_NAME], after getting off shi is in the backseat of a car, topless with …"
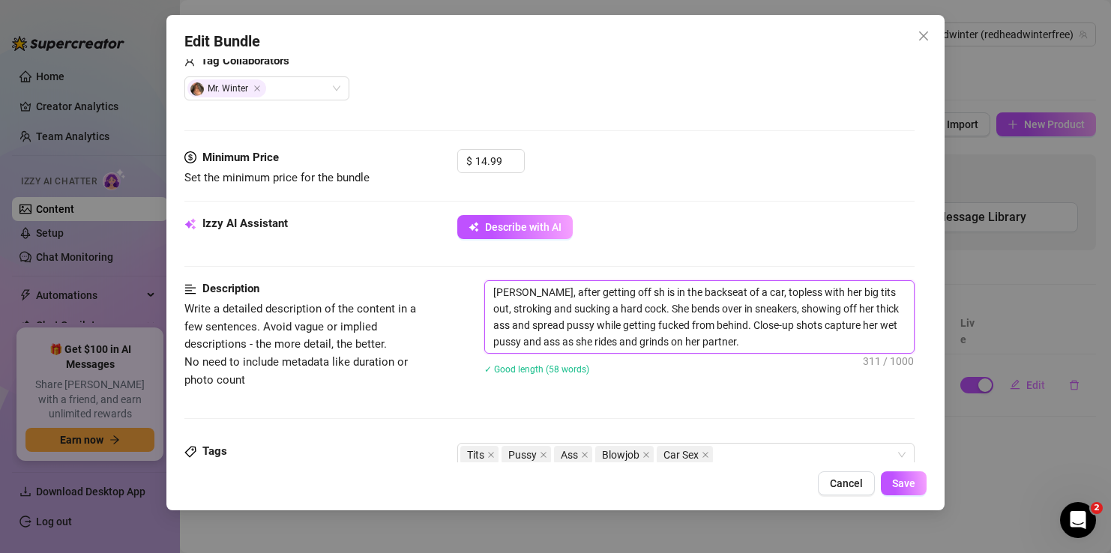
type textarea "[PERSON_NAME], after getting off shi is in the backseat of a car, topless with …"
type textarea "[PERSON_NAME], after getting off shif is in the backseat of a car, topless with…"
type textarea "[PERSON_NAME], after getting off shift is in the backseat of a car, topless wit…"
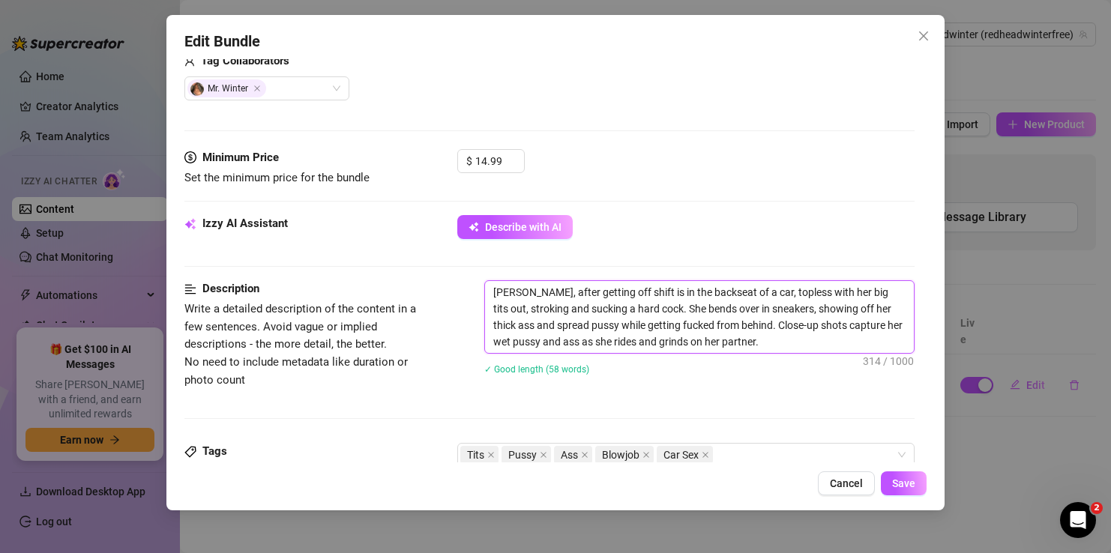
type textarea "[PERSON_NAME], after getting off shift is in the backseat of a car, topless wit…"
type textarea "[PERSON_NAME], after getting off shift a is in the backseat of a car, topless w…"
type textarea "[PERSON_NAME], after getting off shift at is in the backseat of a car, topless …"
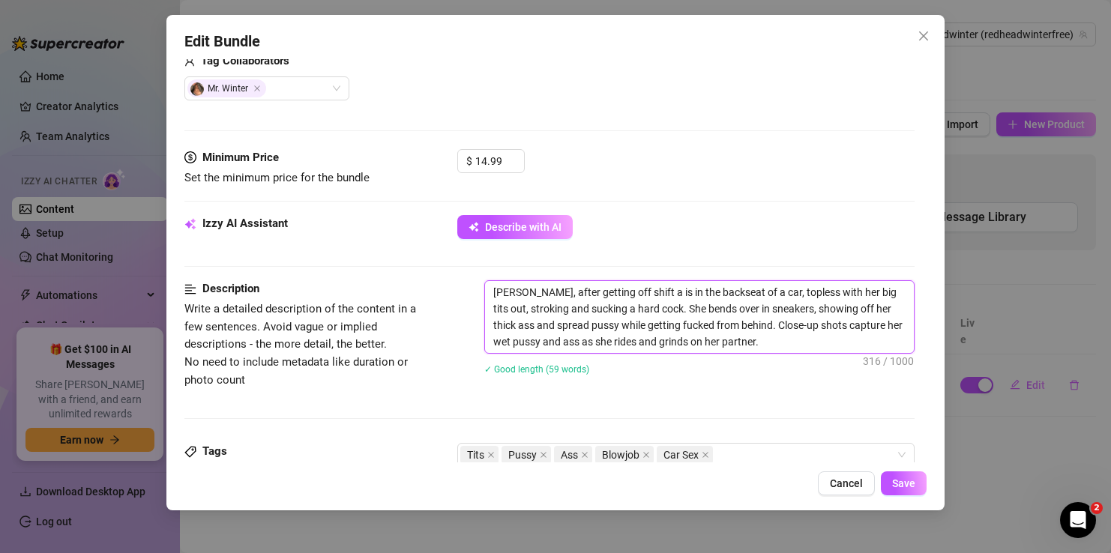
type textarea "[PERSON_NAME], after getting off shift at is in the backseat of a car, topless …"
type textarea "[PERSON_NAME], after getting off shift at M is in the backseat of a car, toples…"
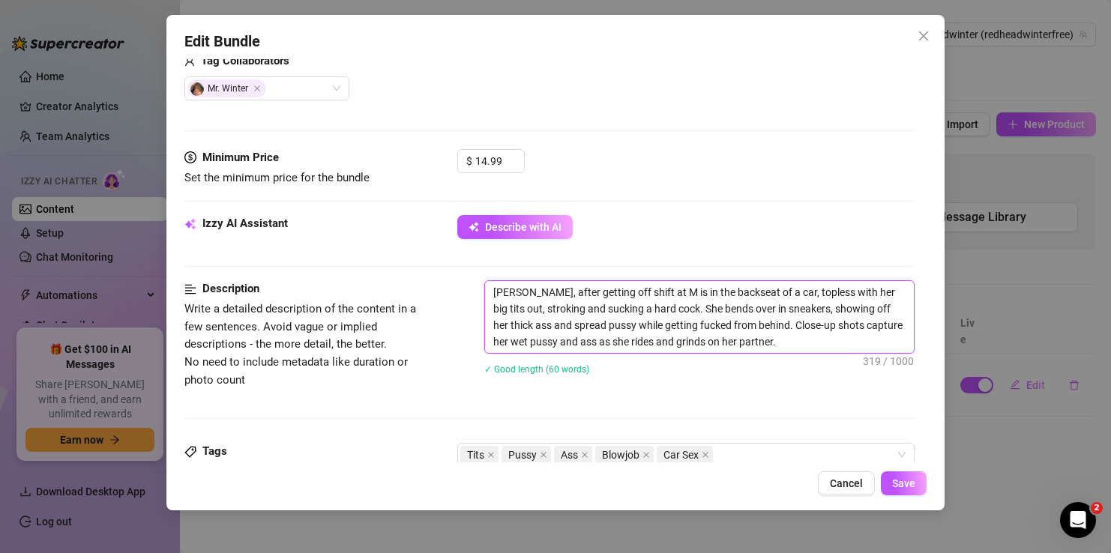
type textarea "[PERSON_NAME], after getting off shift at Mc is in the backseat of a car, tople…"
type textarea "[PERSON_NAME], after getting off shift at McD is in the backseat of a car, topl…"
type textarea "[PERSON_NAME], after getting off shift at [PERSON_NAME] is in the backseat of a…"
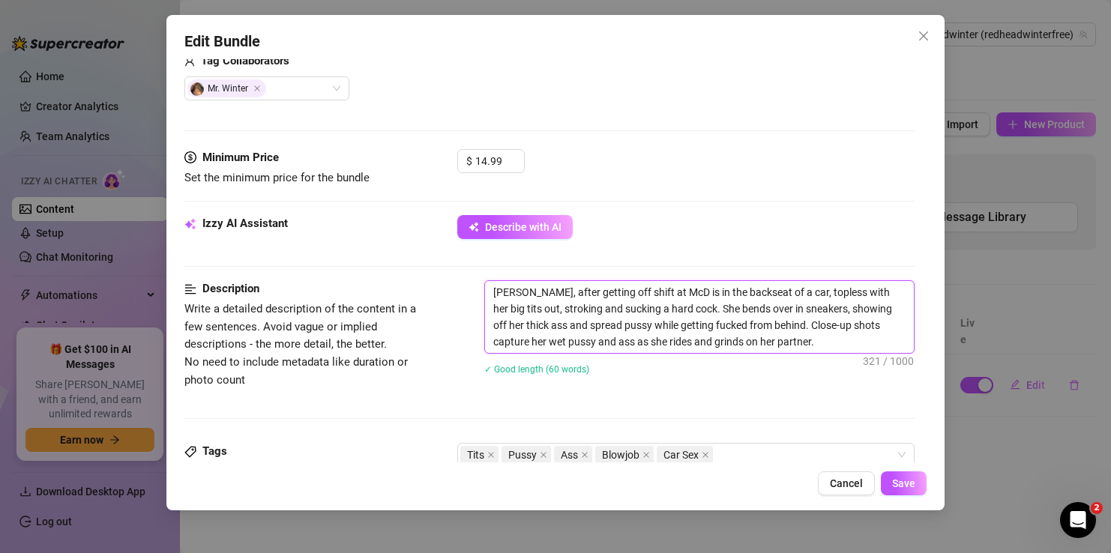
type textarea "[PERSON_NAME], after getting off shift at [PERSON_NAME] is in the backseat of a…"
type textarea "[PERSON_NAME], after getting off shift at [GEOGRAPHIC_DATA] is in the backseat …"
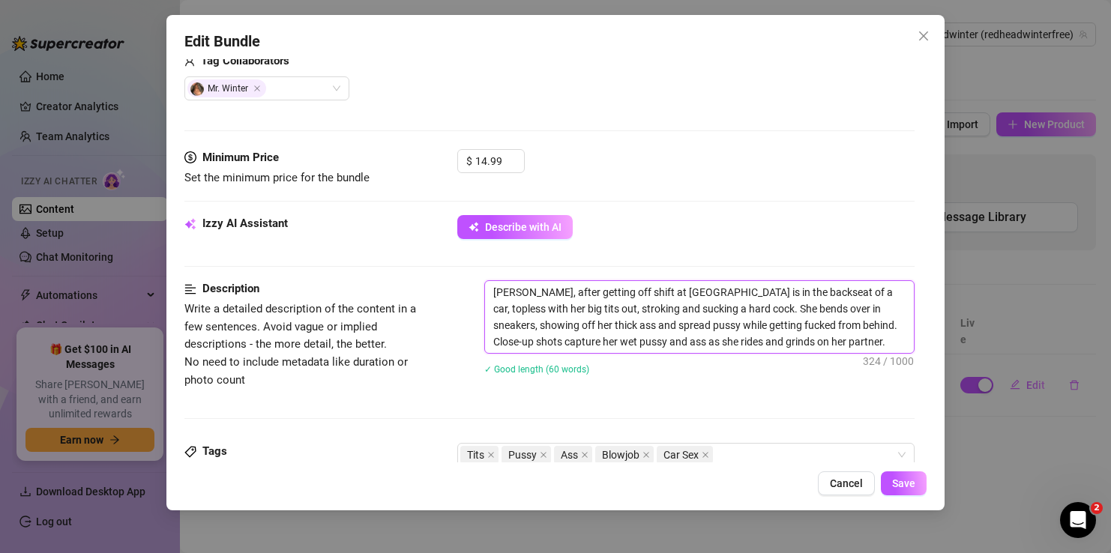
type textarea "[PERSON_NAME], after getting off shift at [PERSON_NAME] is in the backseat of a…"
type textarea "[PERSON_NAME], after getting off shift at McDonalds is in the backseat of a car…"
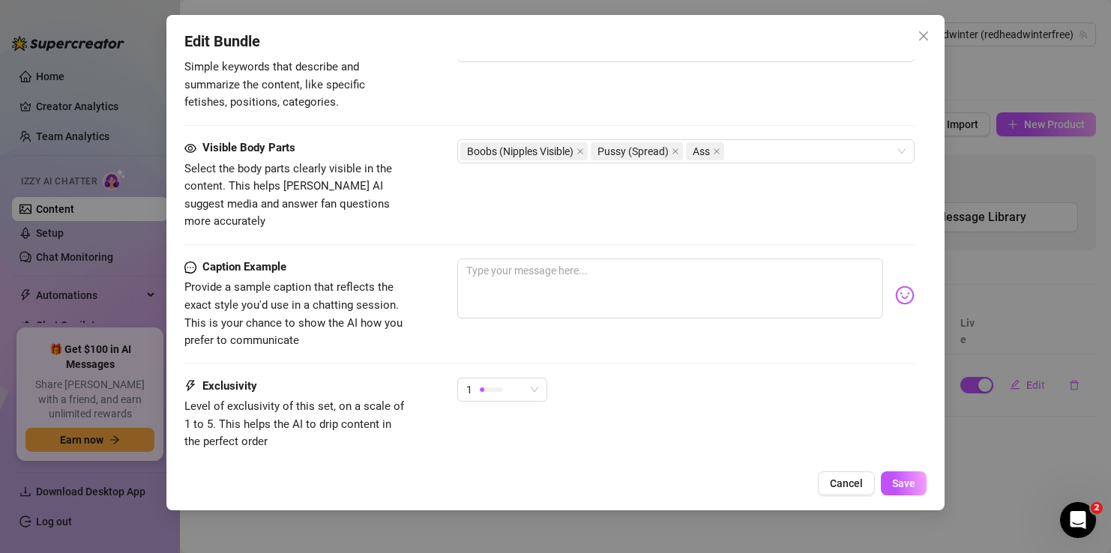
scroll to position [804, 0]
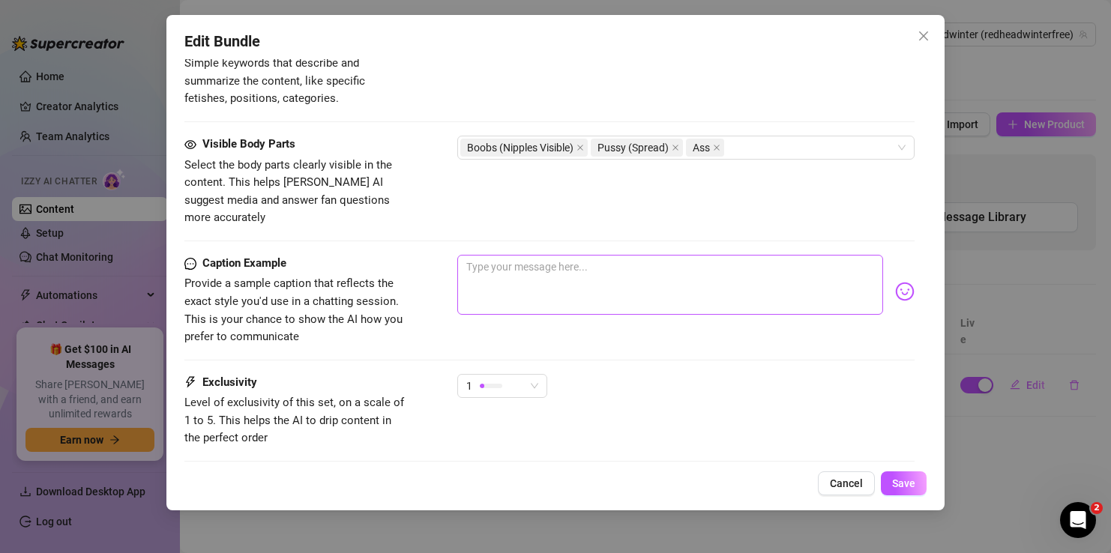
type textarea "[PERSON_NAME], after getting off shift at McDonalds is in the backseat of a car…"
click at [588, 255] on textarea at bounding box center [669, 285] width 425 height 60
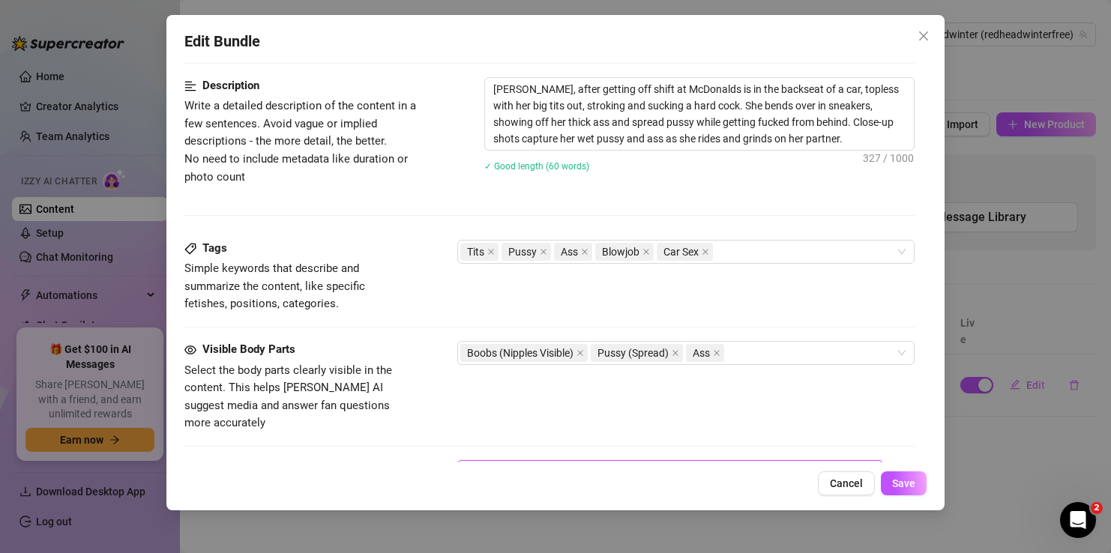
scroll to position [590, 0]
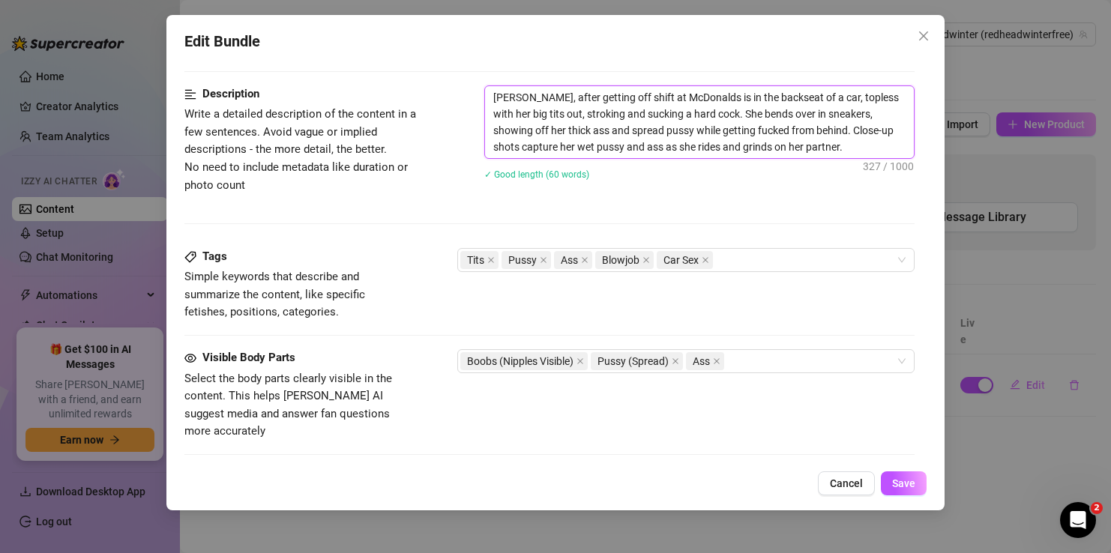
click at [783, 152] on textarea "[PERSON_NAME], after getting off shift at McDonalds is in the backseat of a car…" at bounding box center [699, 122] width 428 height 72
type textarea "[PERSON_NAME], after getting off shift at McDonalds is in the backseat of a car…"
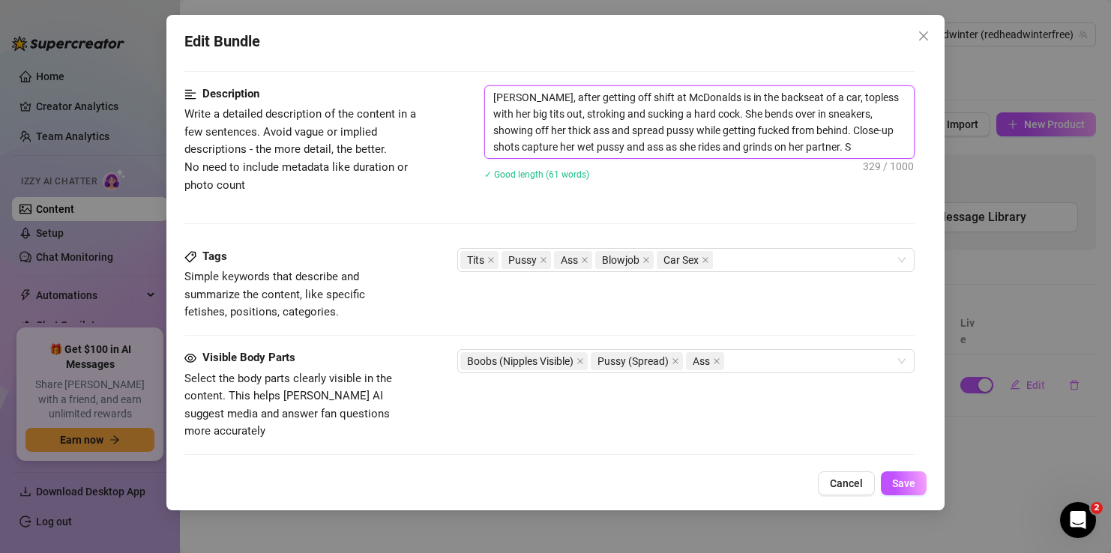
type textarea "[PERSON_NAME], after getting off shift at McDonalds is in the backseat of a car…"
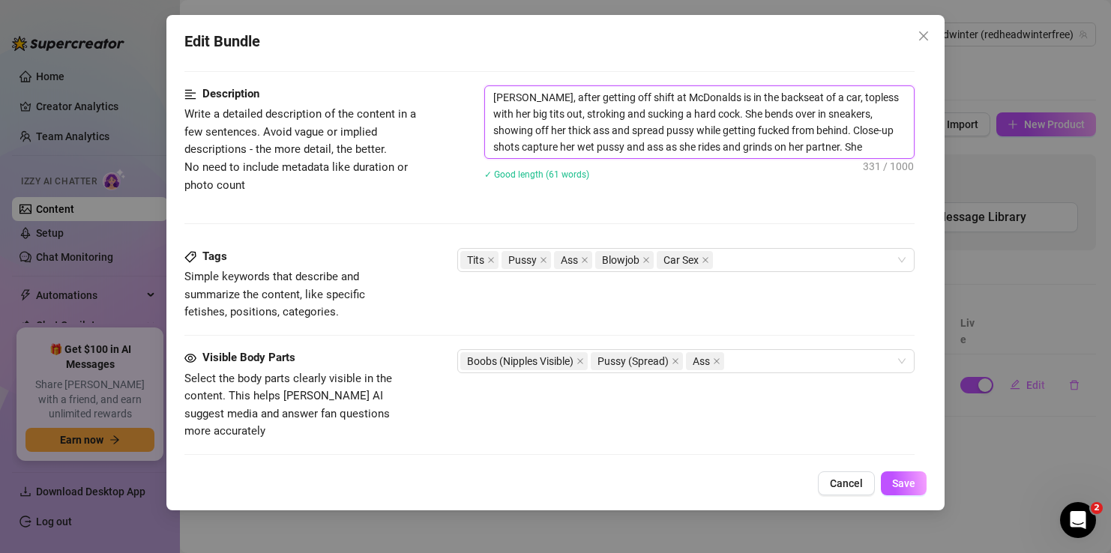
type textarea "[PERSON_NAME], after getting off shift at McDonalds is in the backseat of a car…"
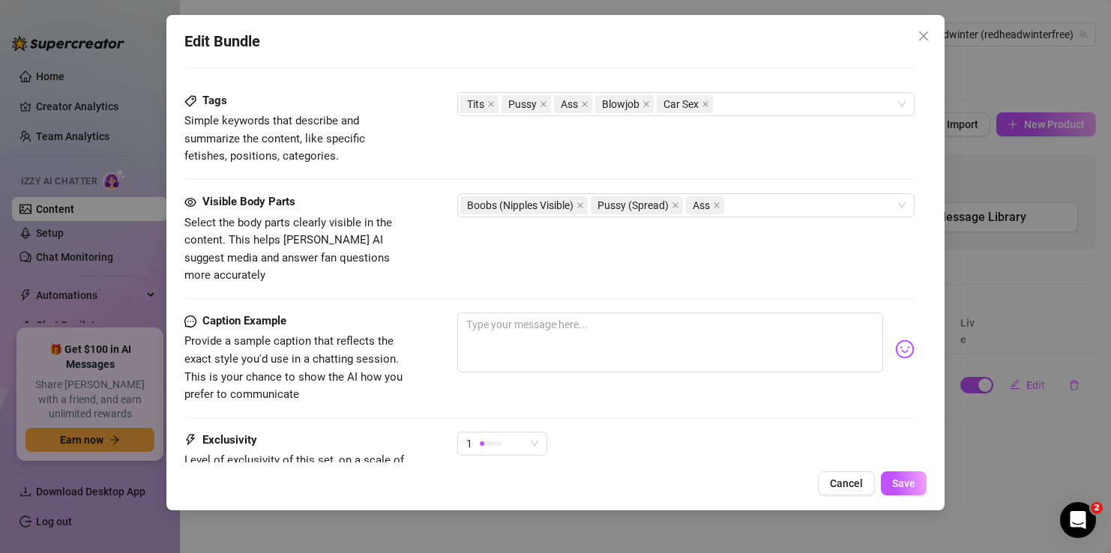
scroll to position [813, 0]
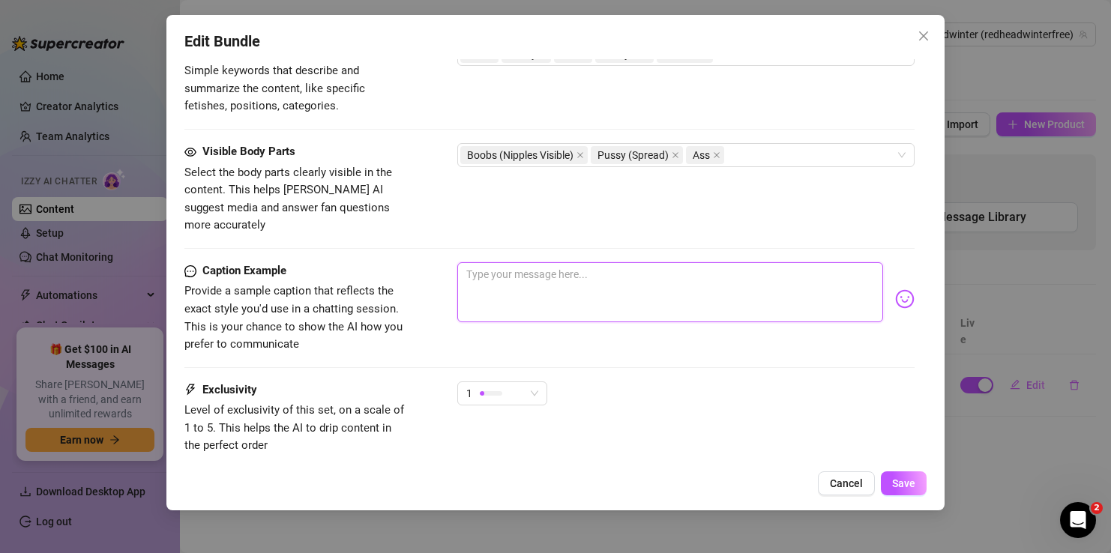
click at [570, 274] on textarea at bounding box center [669, 292] width 425 height 60
drag, startPoint x: 571, startPoint y: 255, endPoint x: 465, endPoint y: 253, distance: 106.5
click at [465, 262] on textarea "She took a messy f" at bounding box center [669, 292] width 425 height 60
drag, startPoint x: 721, startPoint y: 256, endPoint x: 463, endPoint y: 259, distance: 258.6
click at [463, 262] on textarea "I pounded her in the car here... this is our [PERSON_NAME]" at bounding box center [669, 292] width 425 height 60
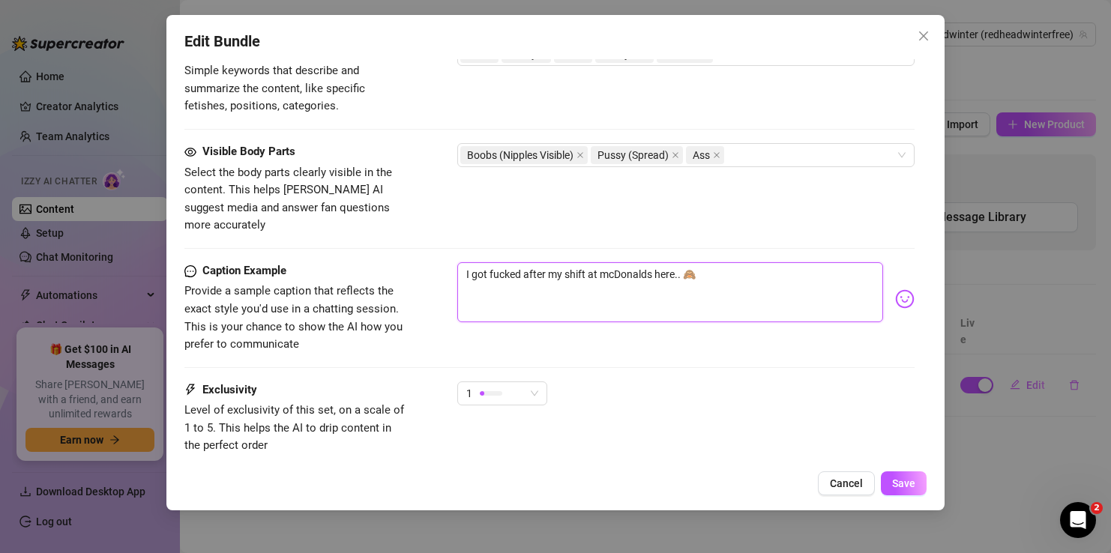
click at [675, 262] on textarea "I got fucked after my shift at mcDonalds here.. 🙈" at bounding box center [669, 292] width 425 height 60
click at [696, 262] on textarea "I got fucked after my shift at mcDonalds.. 🙈" at bounding box center [669, 292] width 425 height 60
drag, startPoint x: 780, startPoint y: 259, endPoint x: 769, endPoint y: 259, distance: 11.2
click at [769, 262] on textarea "I got fucked after my shift at mcDonalds.. 🙈 Don't u love when I take cum all o…" at bounding box center [669, 292] width 425 height 60
click at [575, 274] on textarea "I got fucked after my shift at mcDonalds.. 🙈 Don't u love when I have cum all o…" at bounding box center [669, 292] width 425 height 60
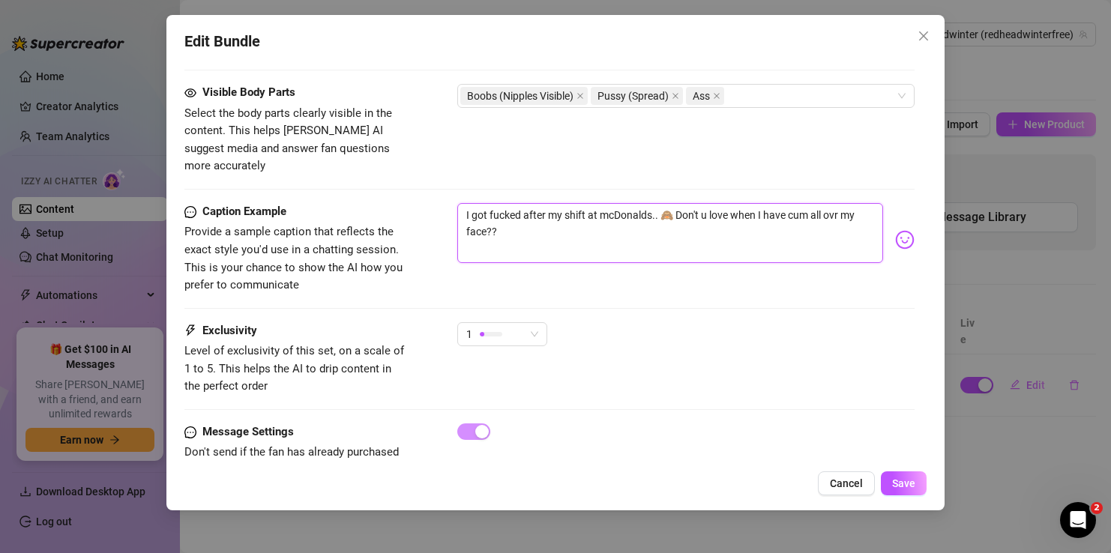
scroll to position [899, 0]
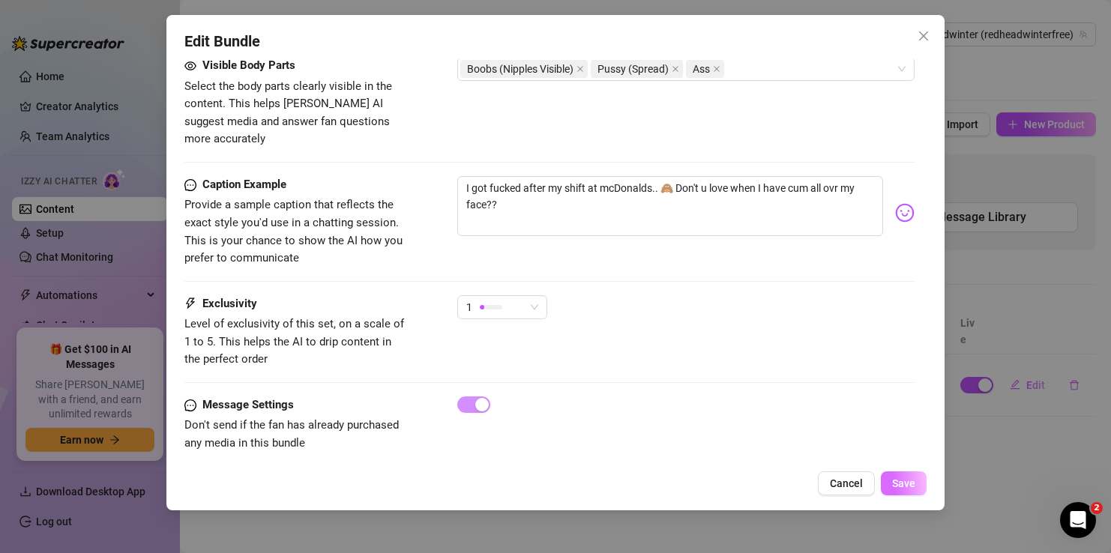
click at [908, 483] on span "Save" at bounding box center [903, 484] width 23 height 12
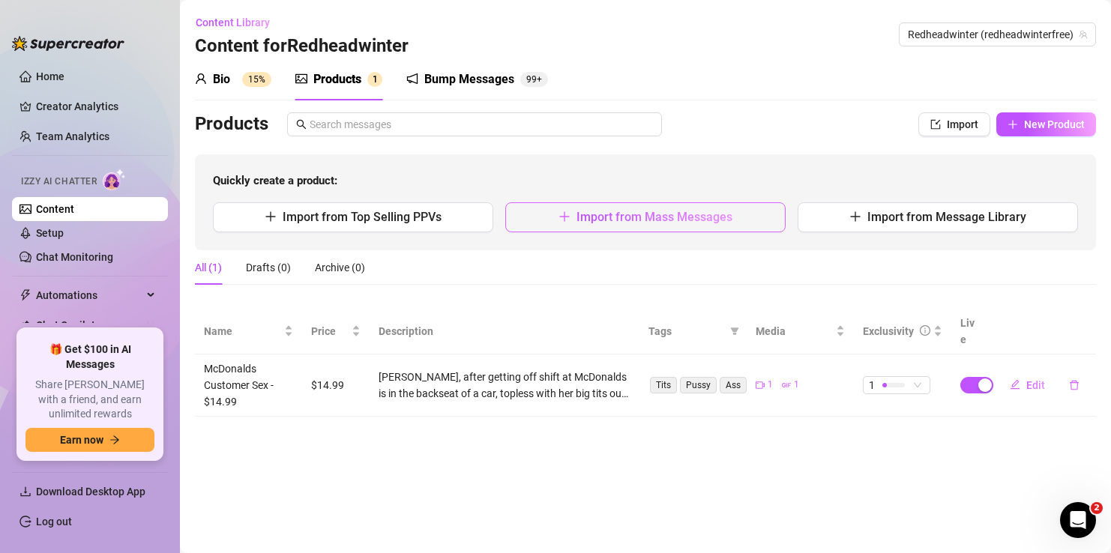
click at [640, 215] on span "Import from Mass Messages" at bounding box center [654, 217] width 156 height 14
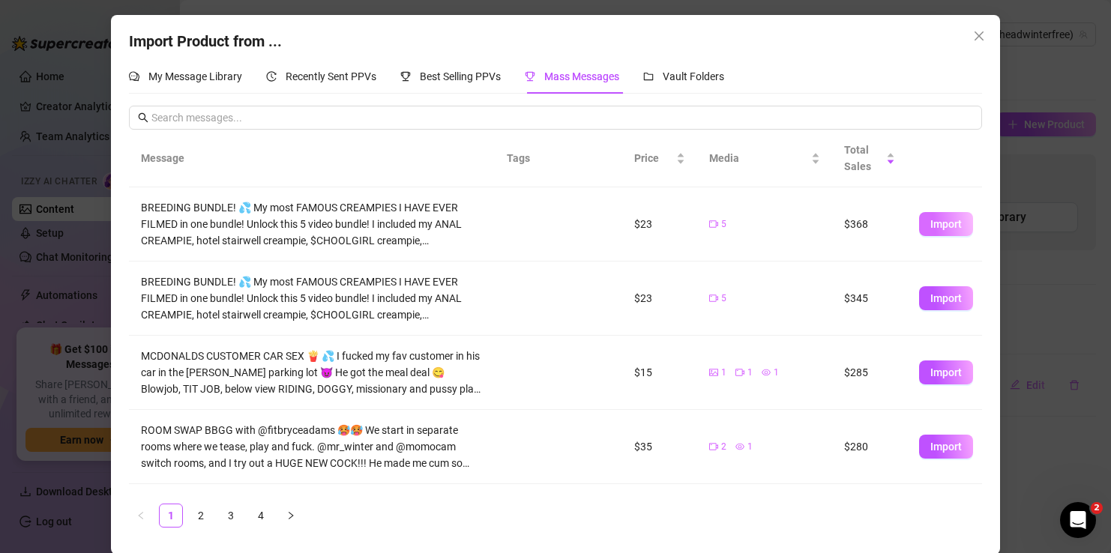
click at [952, 225] on span "Import" at bounding box center [945, 224] width 31 height 12
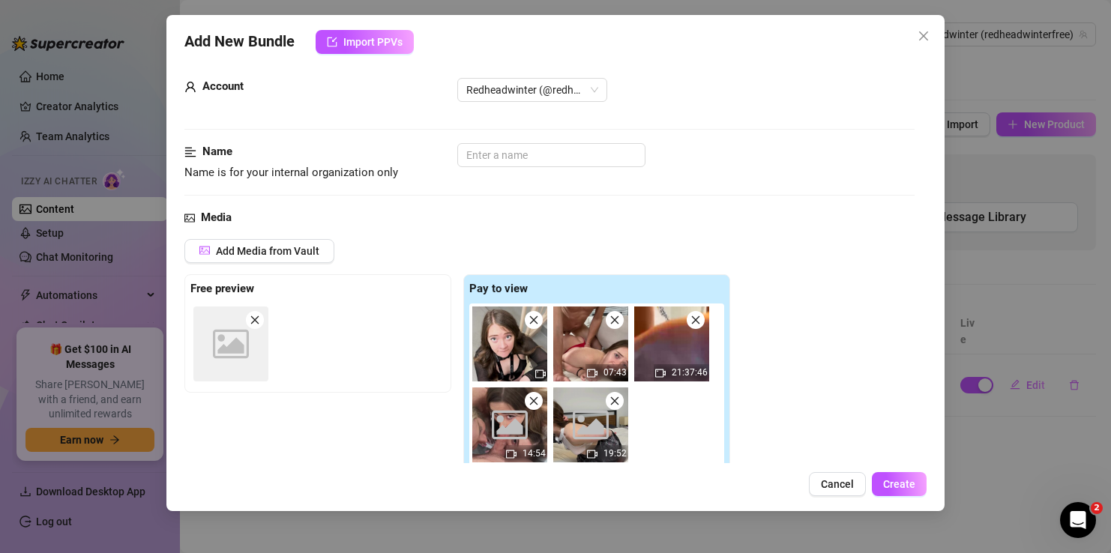
scroll to position [0, 0]
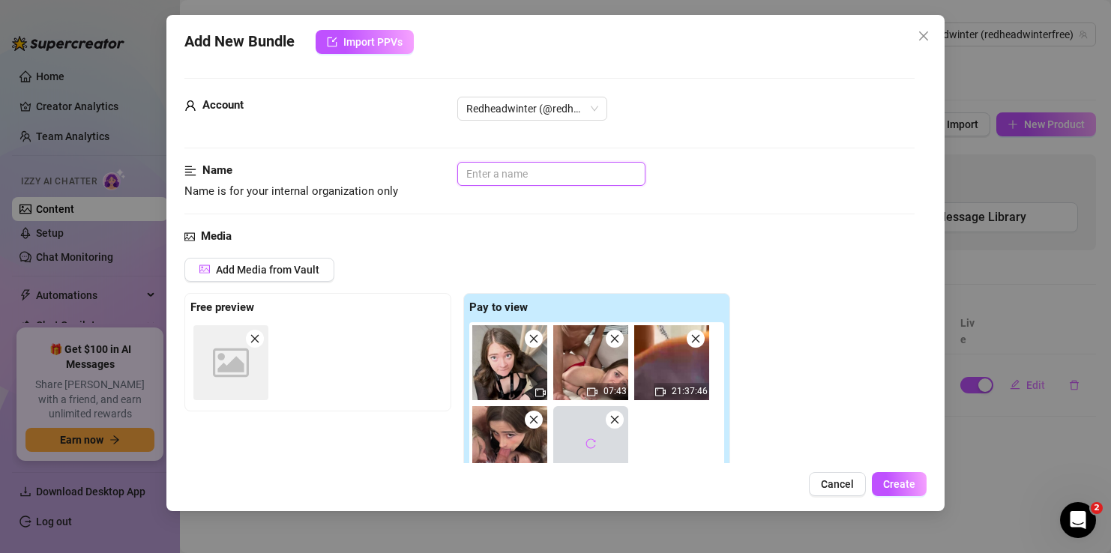
click at [484, 174] on input "text" at bounding box center [551, 174] width 188 height 24
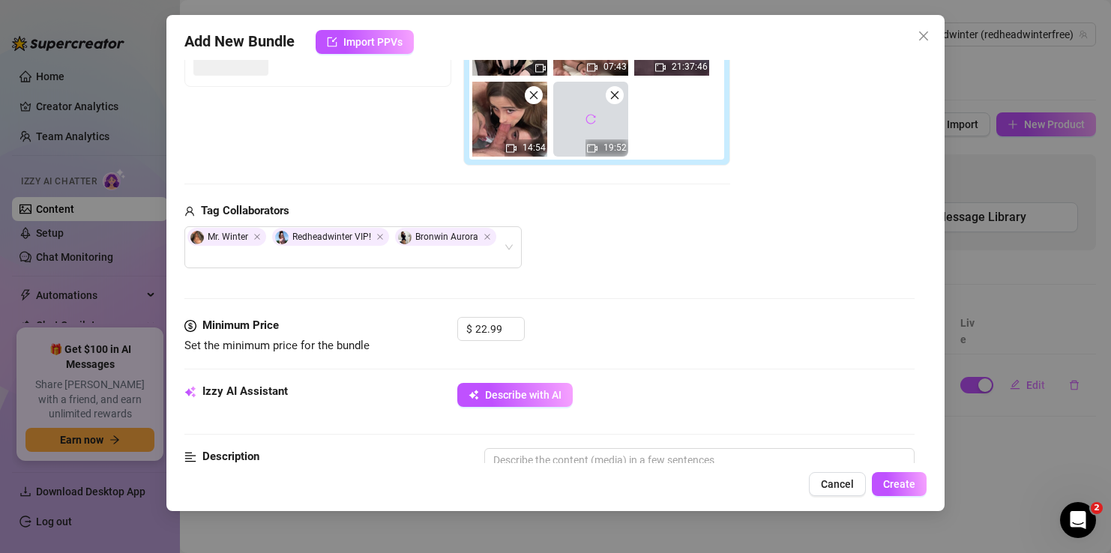
click at [584, 272] on div "Media Add Media from Vault Free preview Image placeholder Pay to view 07:43 21:…" at bounding box center [548, 110] width 729 height 414
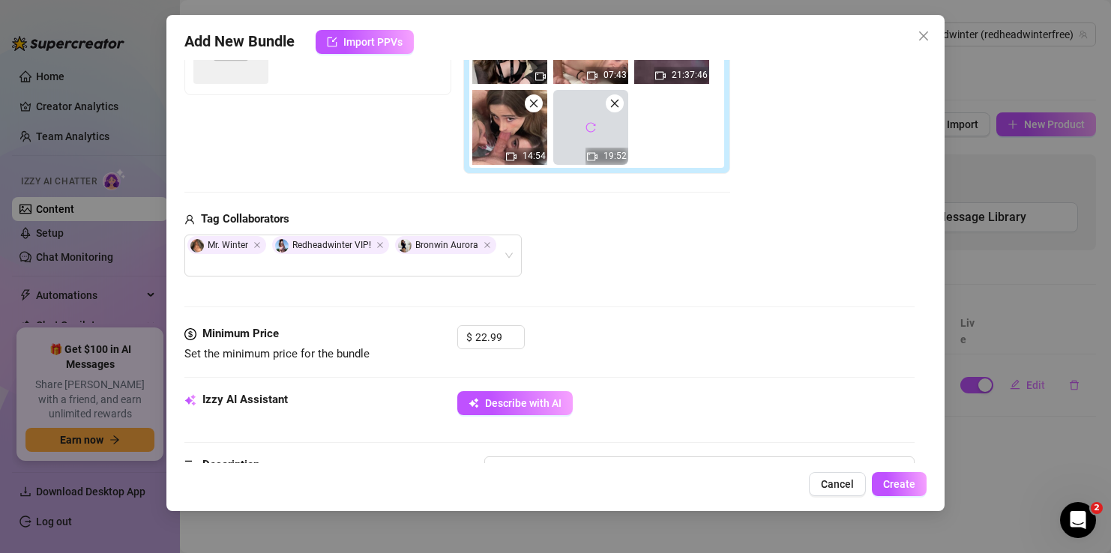
scroll to position [390, 0]
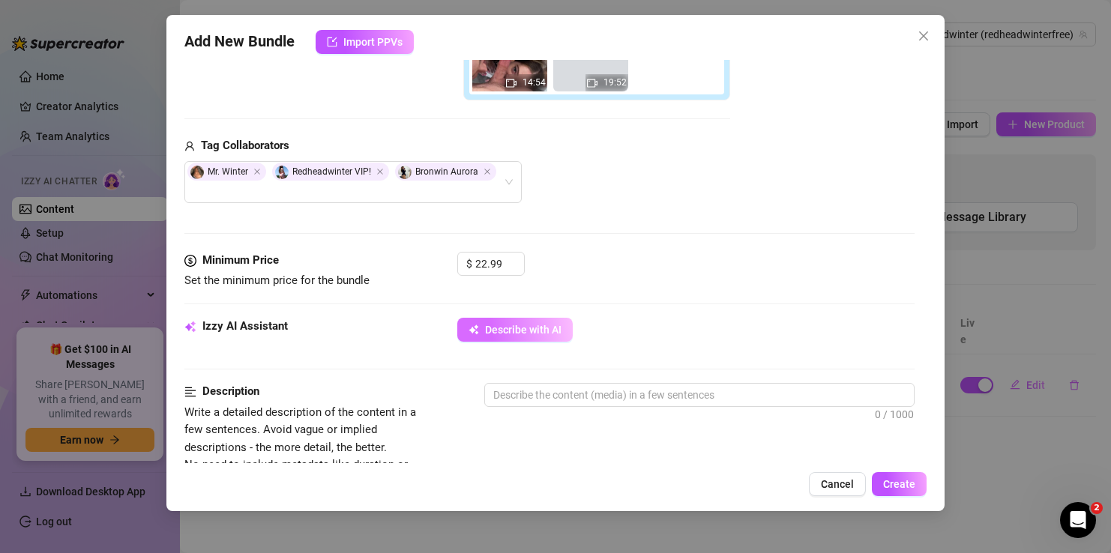
click at [519, 331] on span "Describe with AI" at bounding box center [523, 330] width 76 height 12
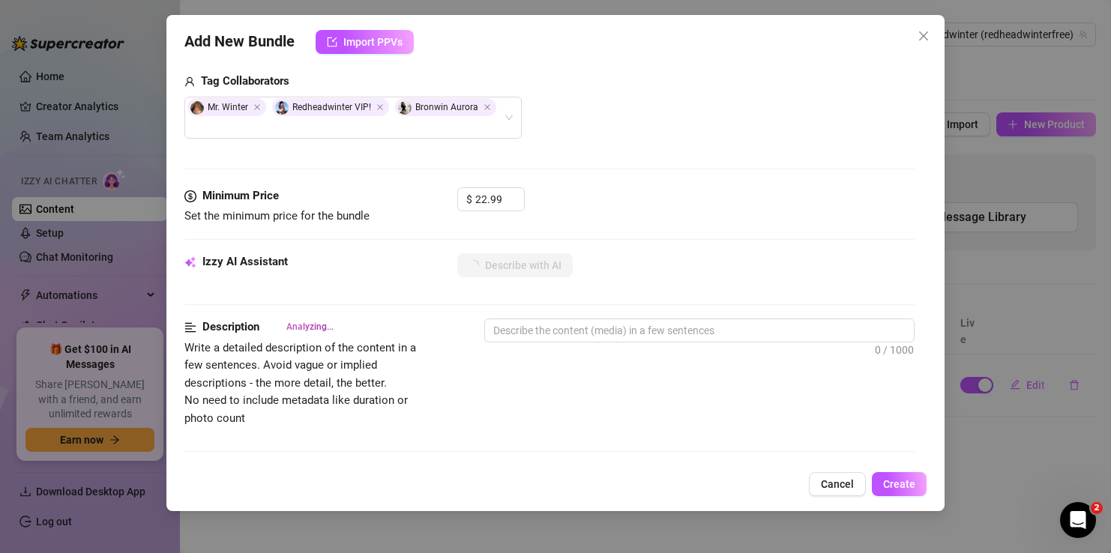
scroll to position [454, 0]
click at [509, 260] on button "Describe with AI" at bounding box center [514, 266] width 115 height 24
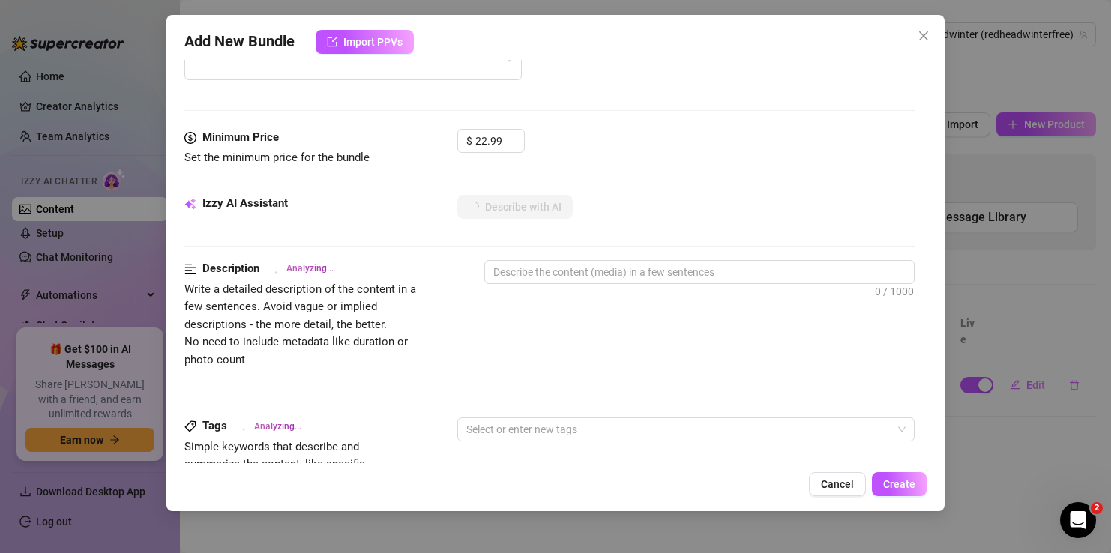
scroll to position [507, 0]
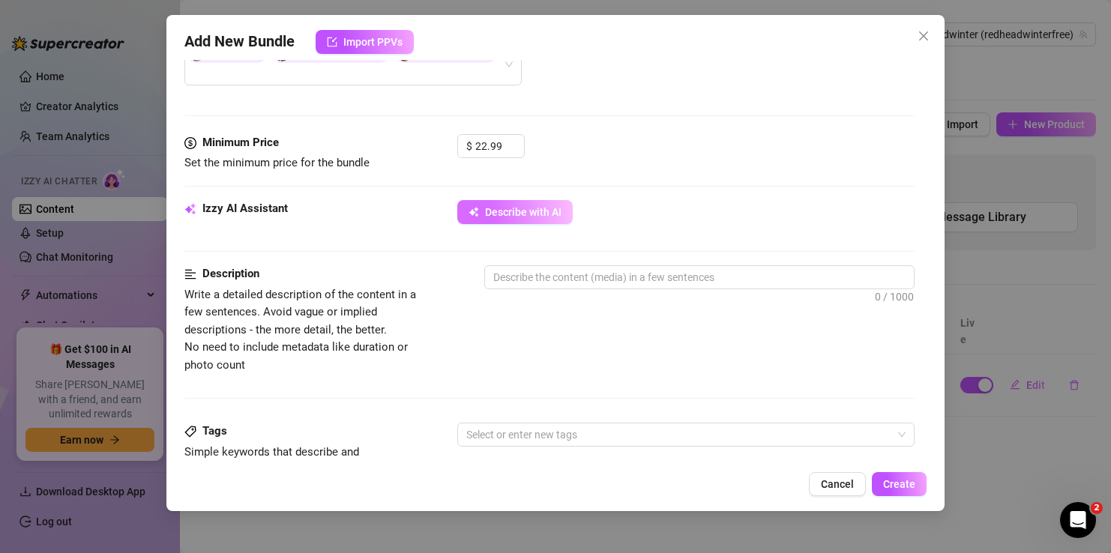
click at [527, 222] on button "Describe with AI" at bounding box center [514, 212] width 115 height 24
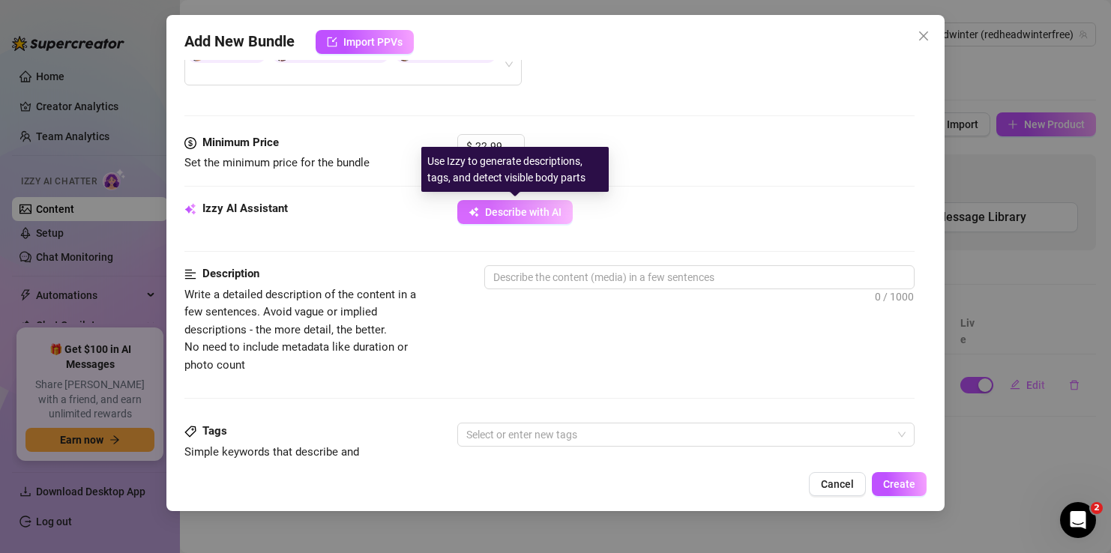
click at [527, 219] on button "Describe with AI" at bounding box center [514, 212] width 115 height 24
